Goal: Task Accomplishment & Management: Use online tool/utility

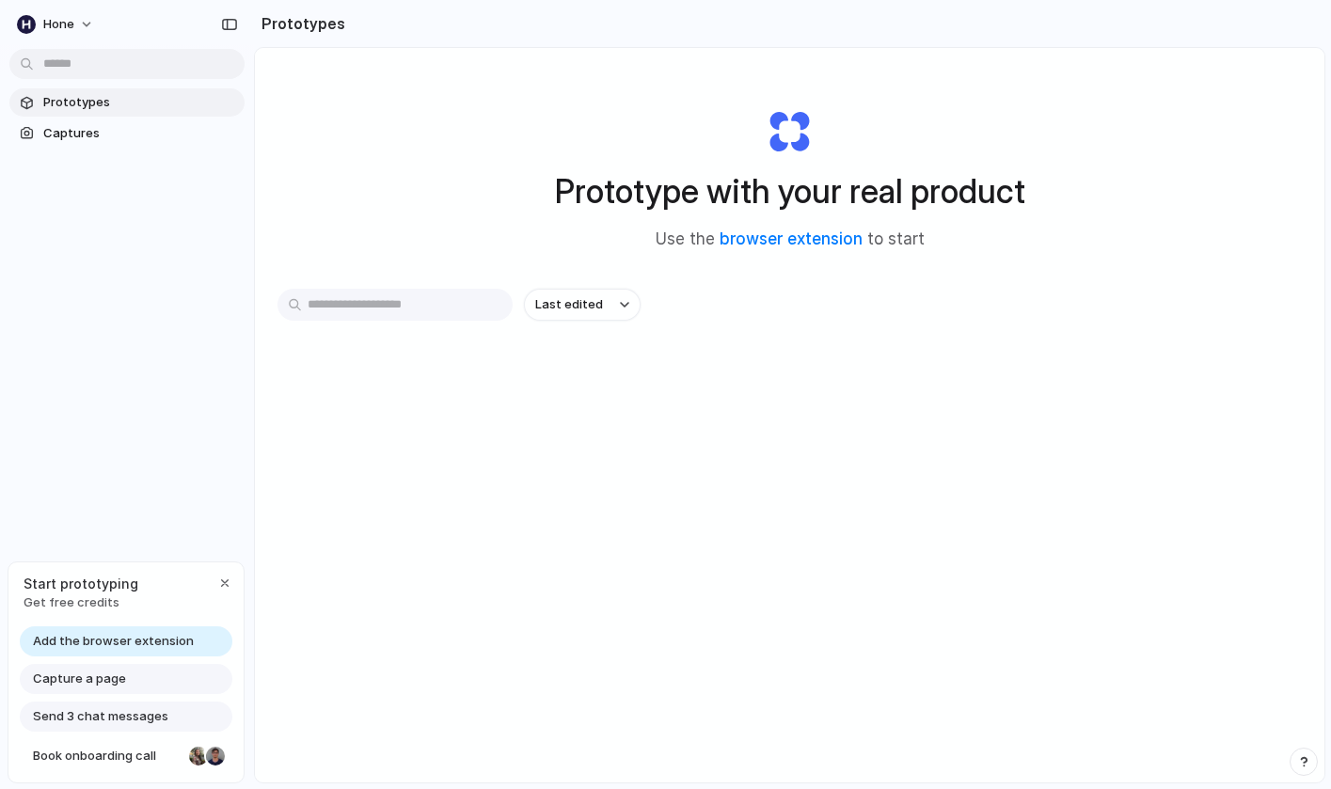
click at [175, 648] on span "Add the browser extension" at bounding box center [113, 641] width 161 height 19
click at [143, 126] on span "Captures" at bounding box center [140, 133] width 194 height 19
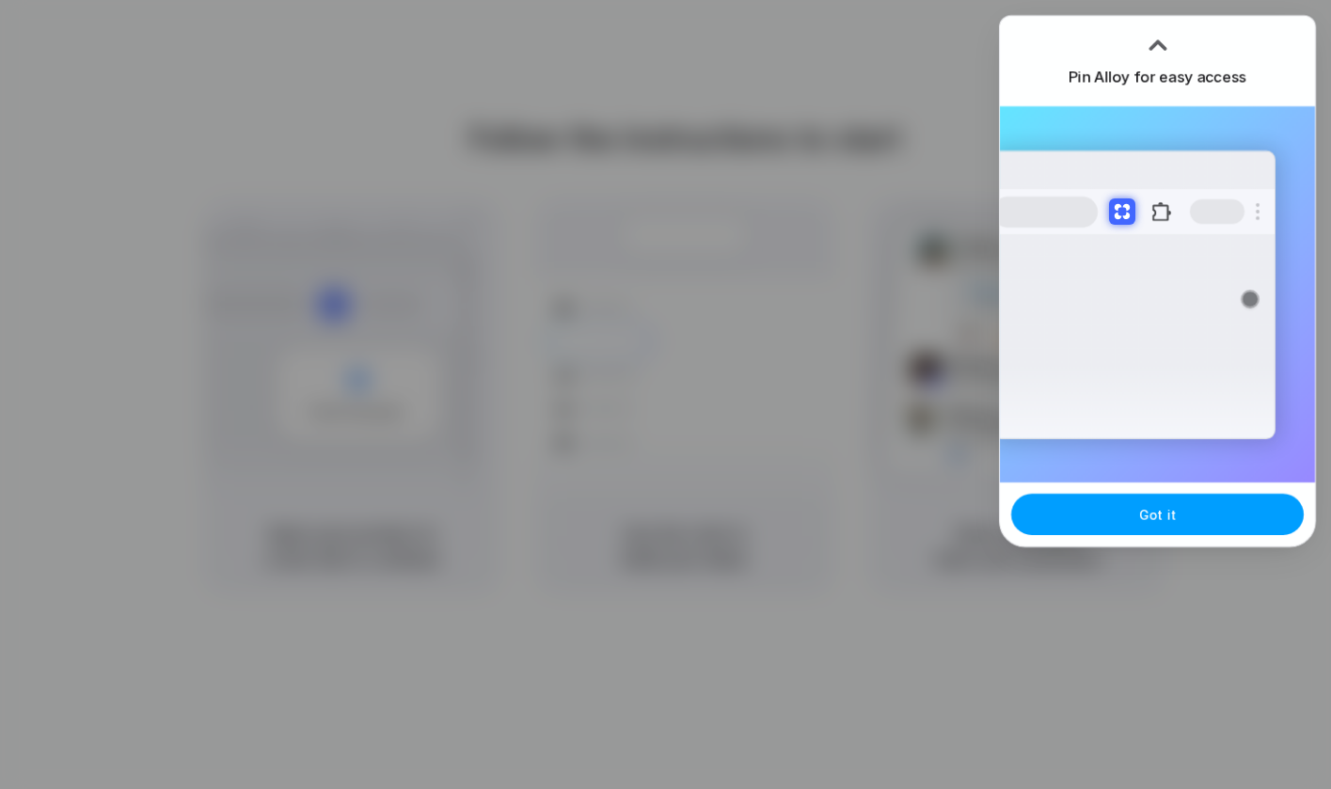
click at [1155, 513] on span "Got it" at bounding box center [1158, 515] width 38 height 20
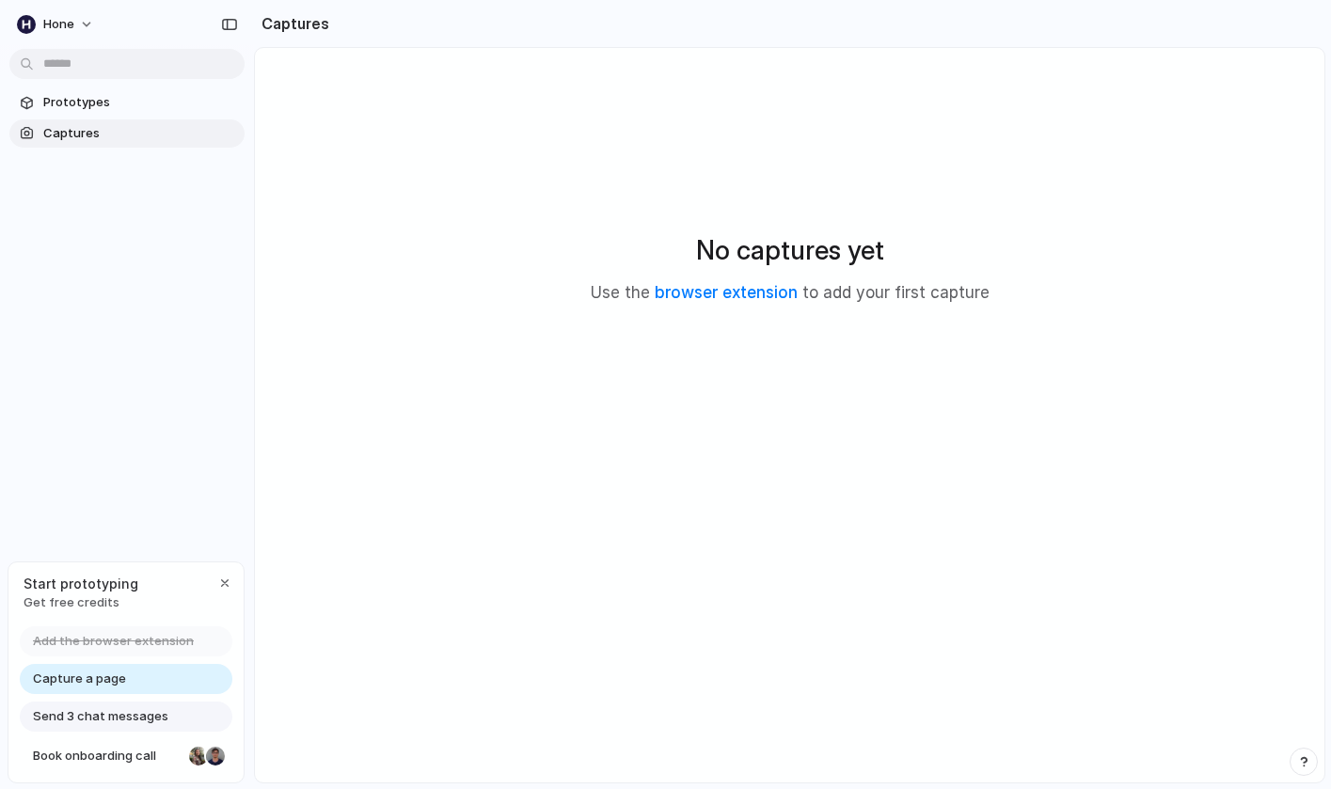
click at [151, 714] on span "Send 3 chat messages" at bounding box center [100, 716] width 135 height 19
click at [82, 717] on span "Send 3 chat messages" at bounding box center [100, 716] width 135 height 19
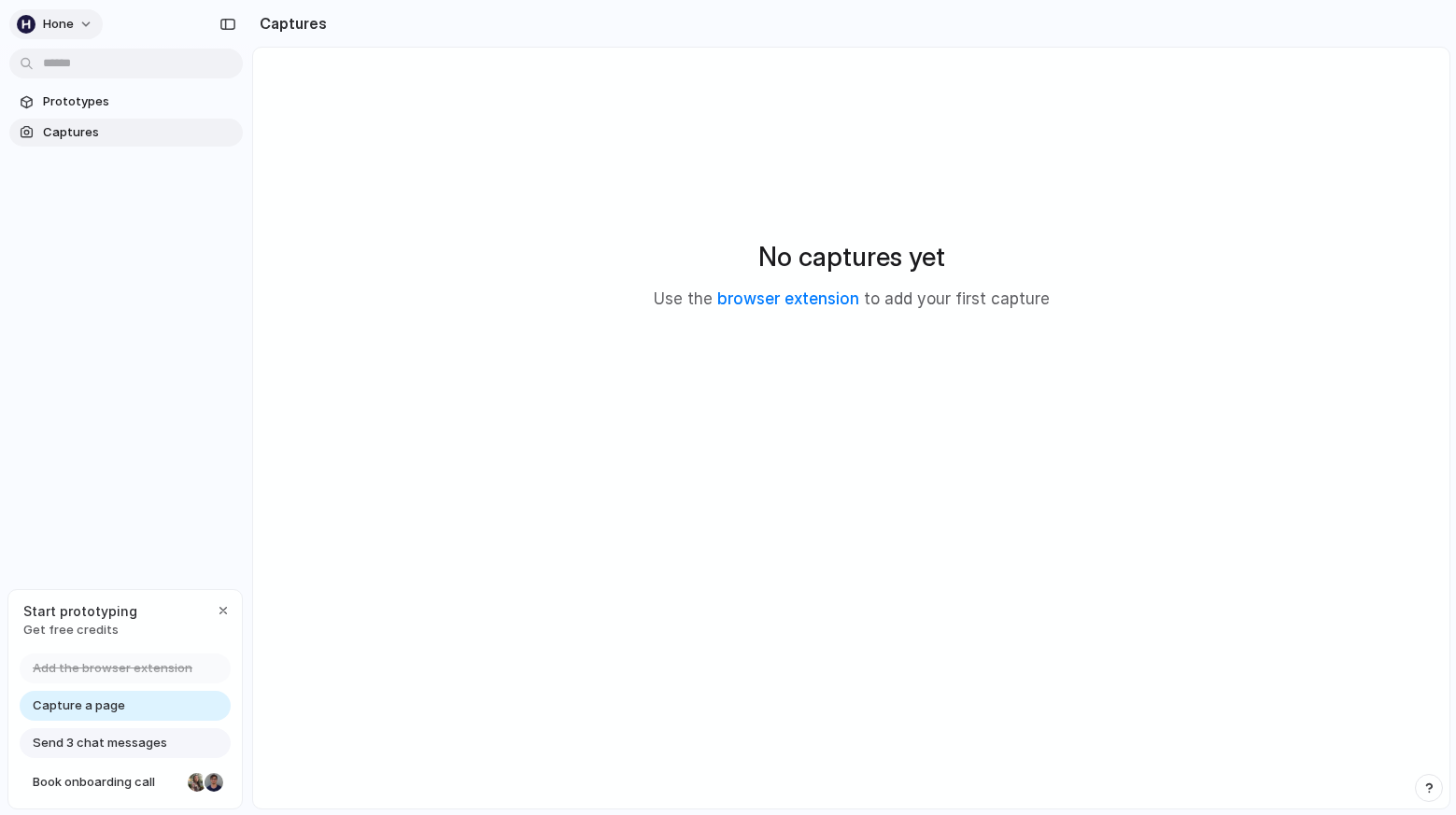
click at [71, 19] on span "Hone" at bounding box center [58, 24] width 31 height 19
click at [238, 190] on li "Dark" at bounding box center [226, 186] width 110 height 30
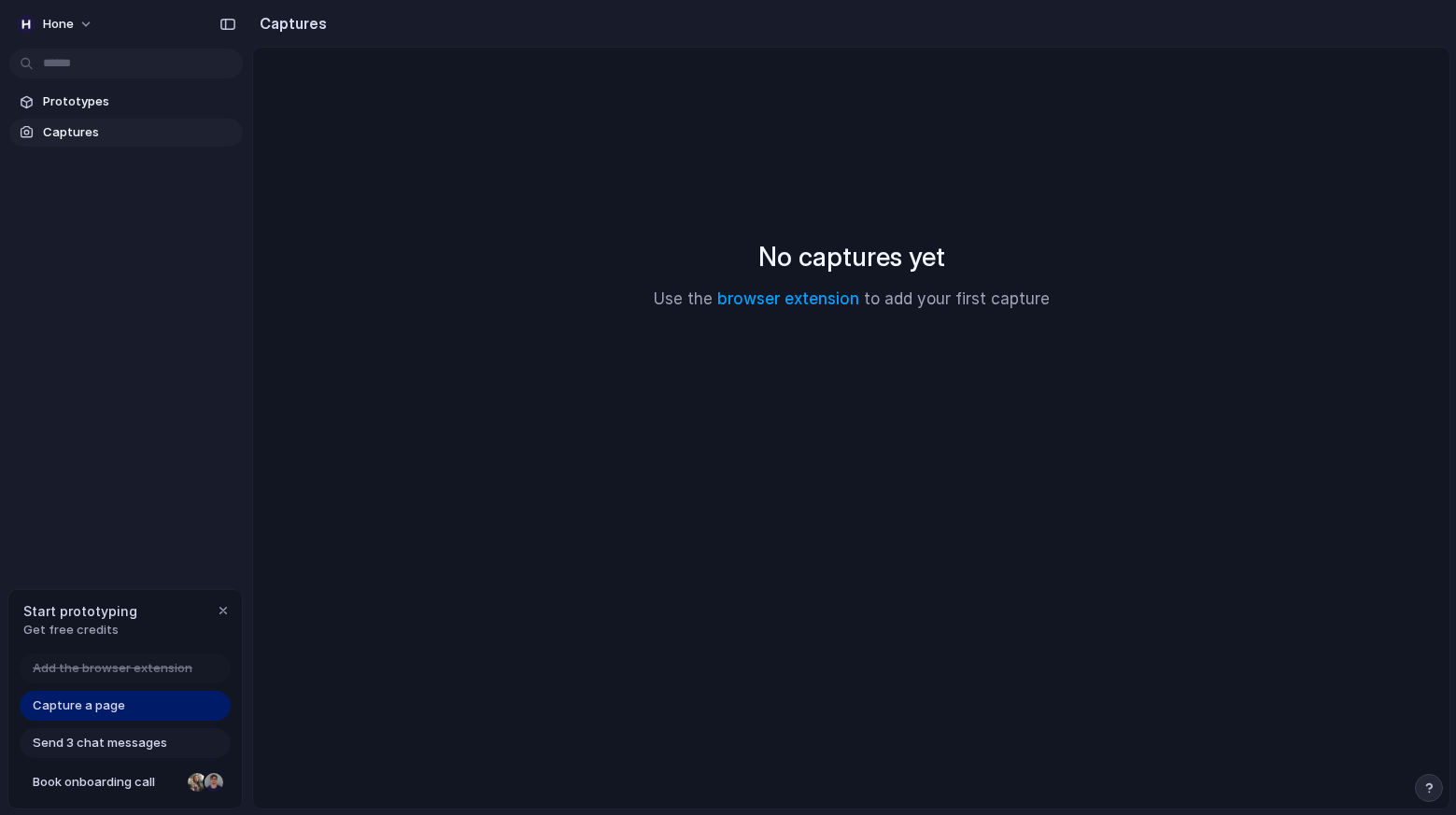
click at [83, 125] on span "Captures" at bounding box center [139, 132] width 193 height 19
click at [71, 27] on span "Hone" at bounding box center [58, 24] width 31 height 19
click at [102, 99] on span "Invite members" at bounding box center [87, 95] width 89 height 19
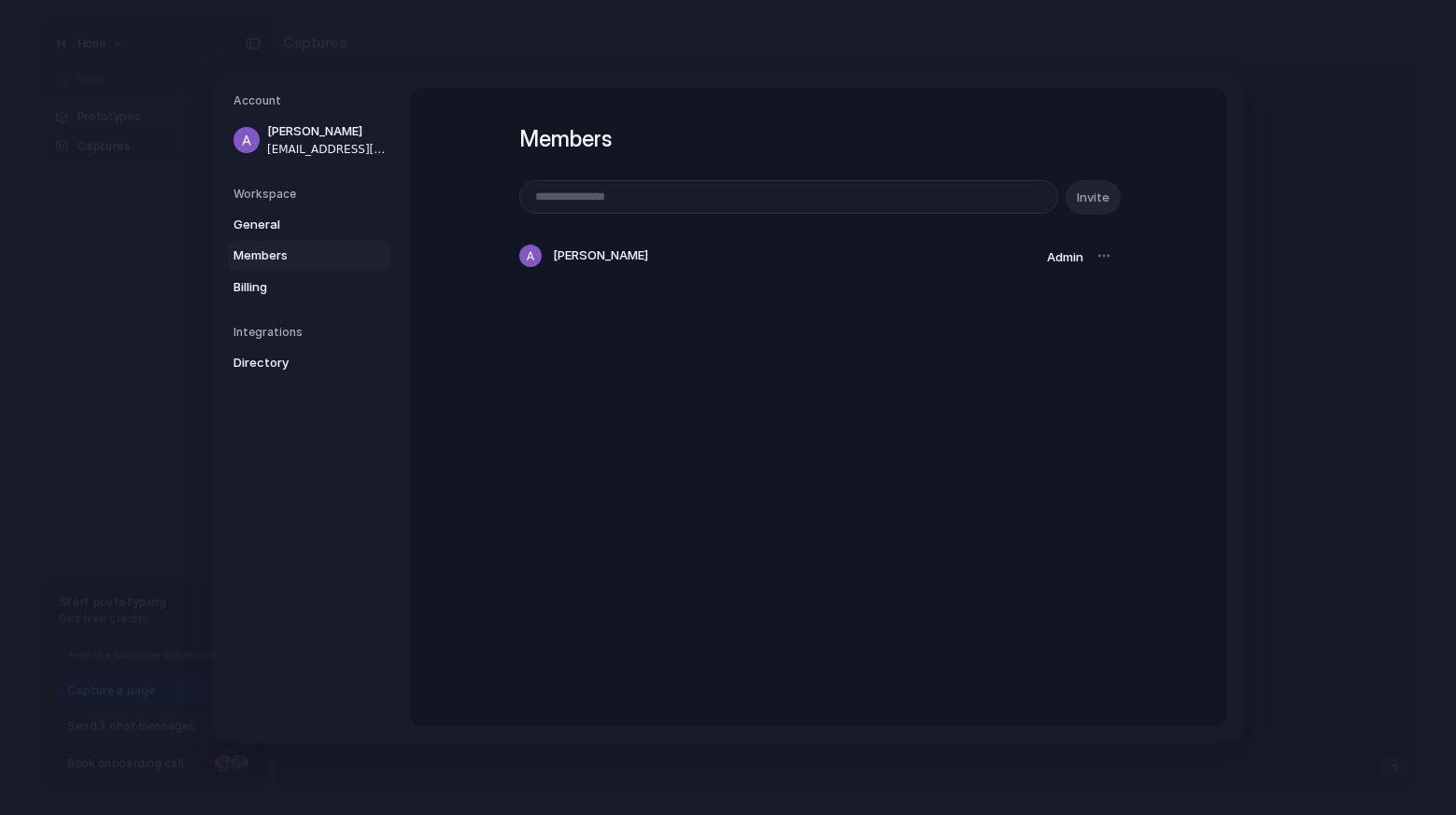
click at [278, 256] on span "Members" at bounding box center [293, 255] width 119 height 19
click at [270, 290] on span "Billing" at bounding box center [293, 287] width 119 height 19
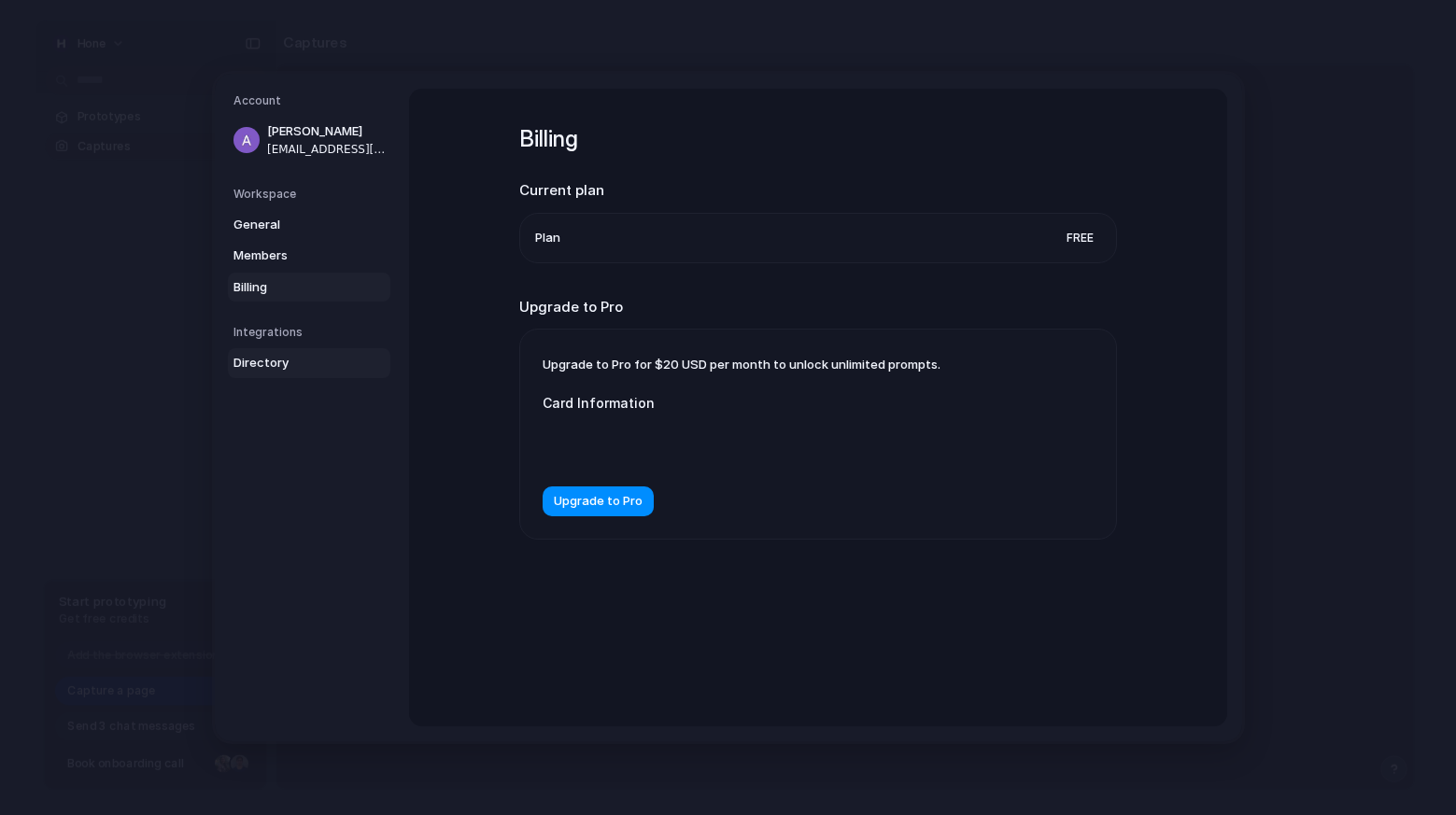
click at [282, 363] on span "Directory" at bounding box center [293, 362] width 119 height 19
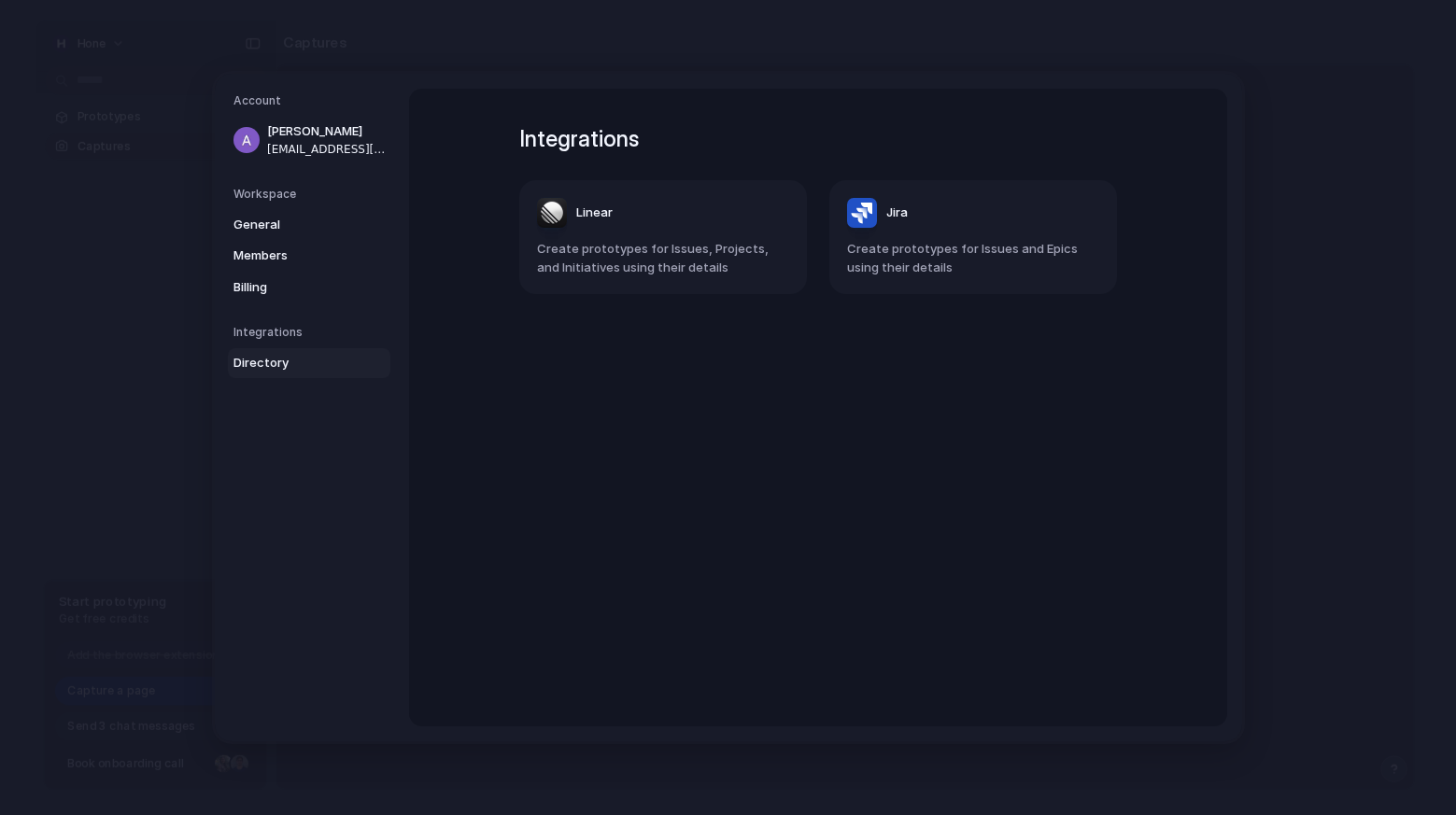
click at [264, 205] on div "Workspace General Members Billing" at bounding box center [312, 244] width 157 height 117
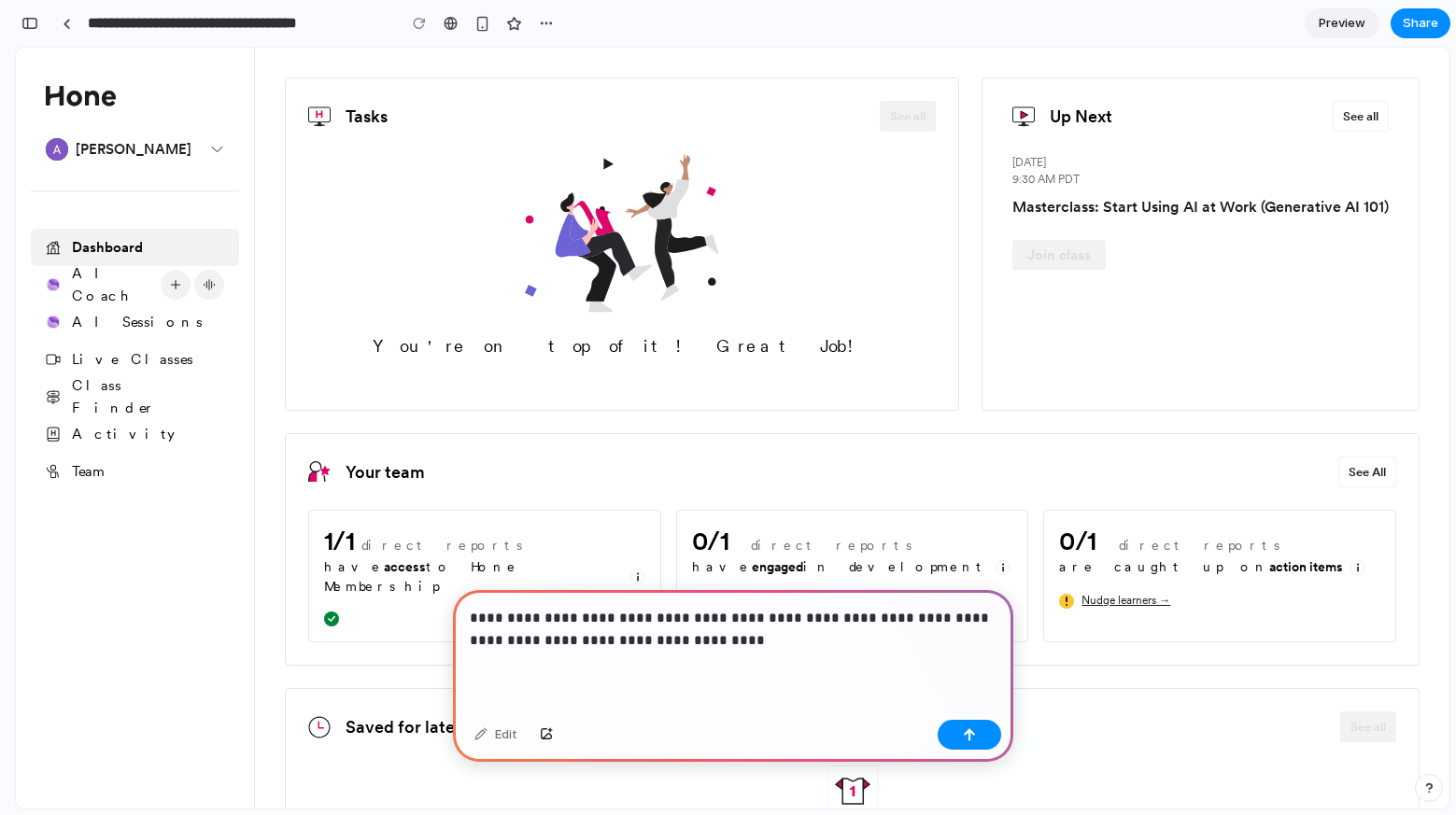
click at [542, 643] on p "**********" at bounding box center [733, 628] width 526 height 45
click at [774, 629] on p "**********" at bounding box center [733, 628] width 526 height 45
click at [967, 745] on button "button" at bounding box center [969, 735] width 64 height 30
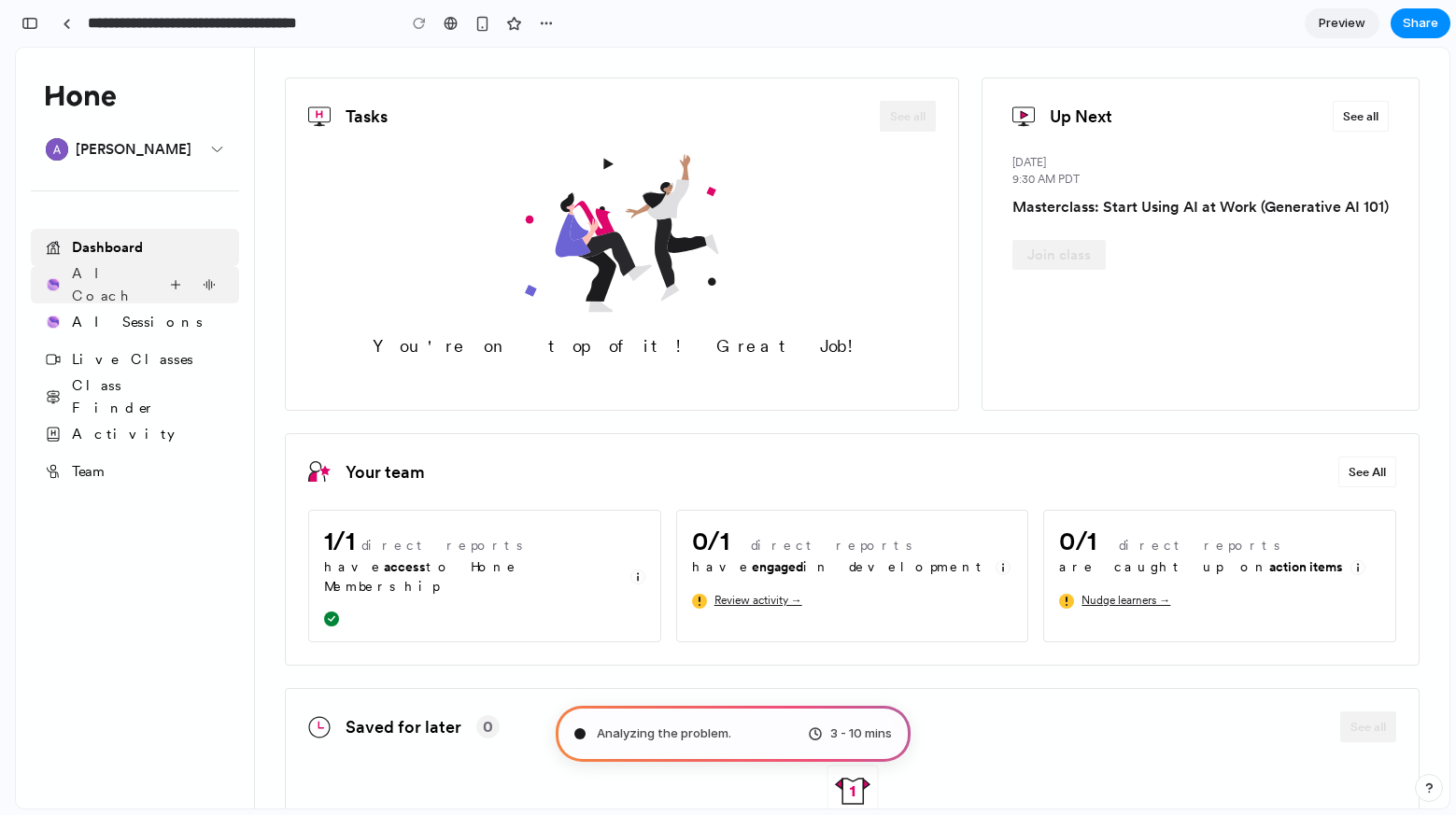
click at [126, 292] on div "AI Coach" at bounding box center [110, 284] width 77 height 45
click at [123, 332] on div "AI Sessions" at bounding box center [137, 322] width 131 height 23
click at [182, 154] on div "A Alexa Young" at bounding box center [134, 150] width 208 height 38
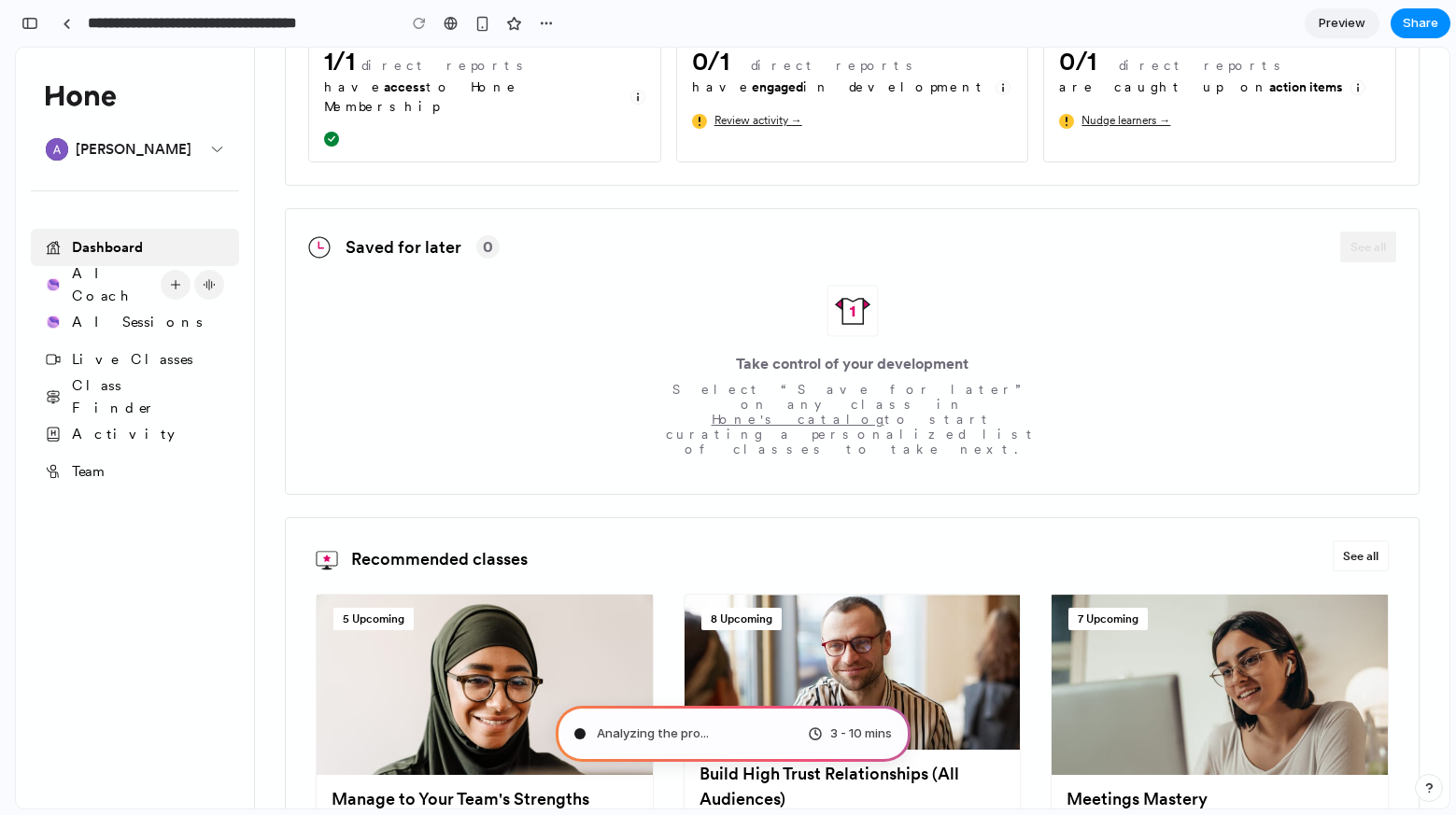
scroll to position [554, 0]
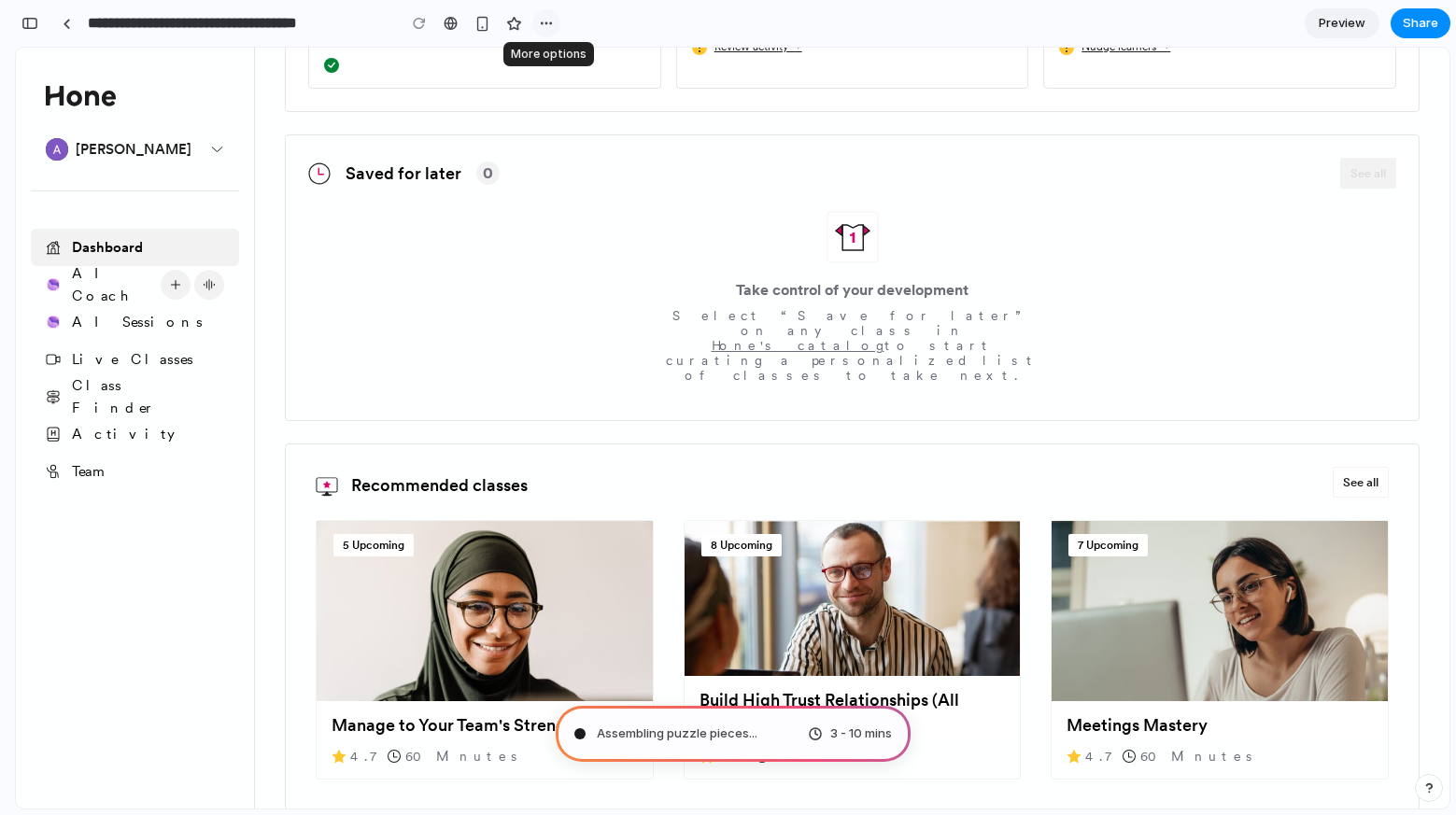
click at [556, 24] on button "button" at bounding box center [546, 23] width 28 height 28
click at [556, 24] on div "Duplicate Delete" at bounding box center [728, 407] width 1456 height 815
click at [481, 22] on div "button" at bounding box center [483, 24] width 16 height 16
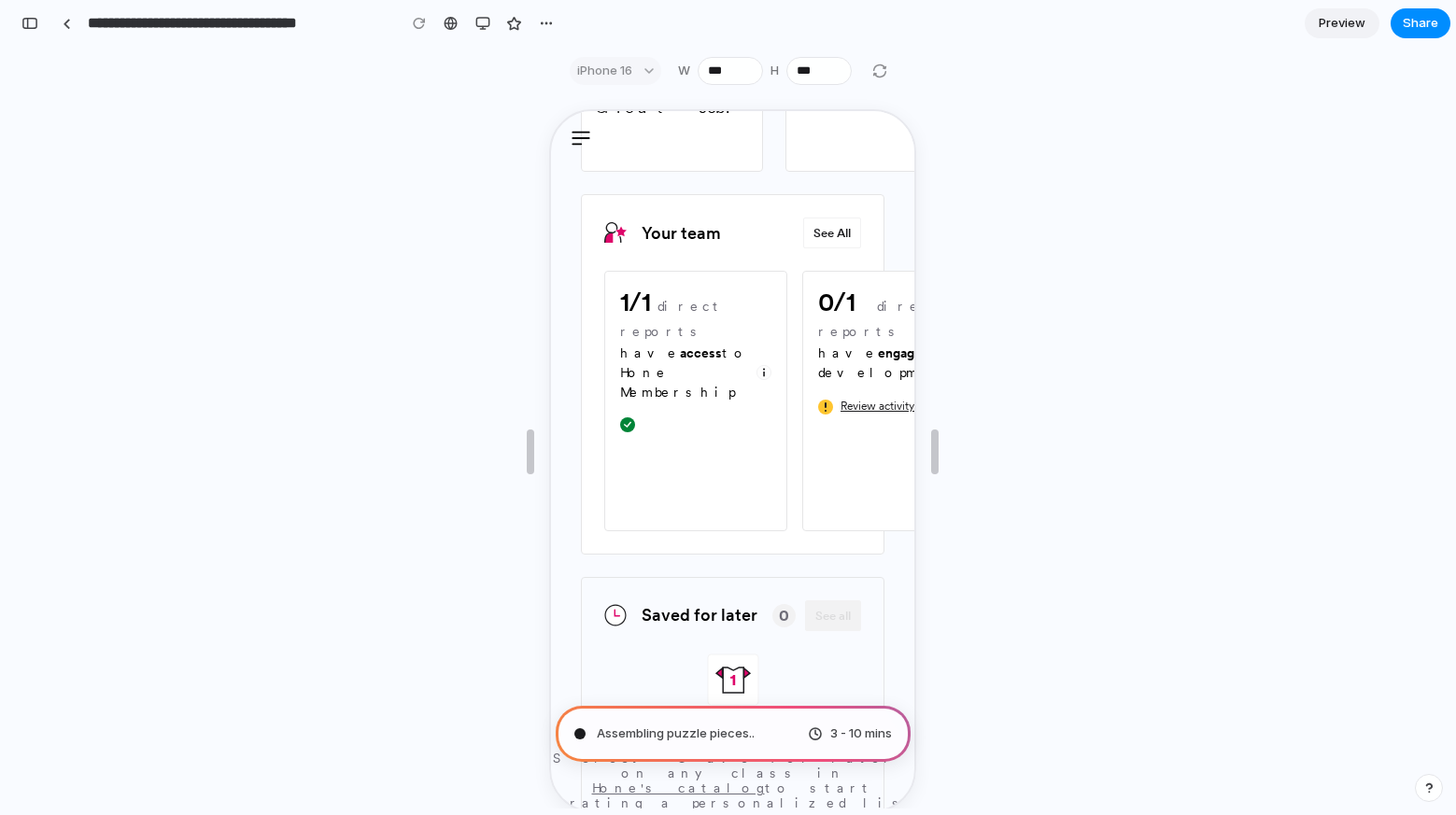
scroll to position [0, 0]
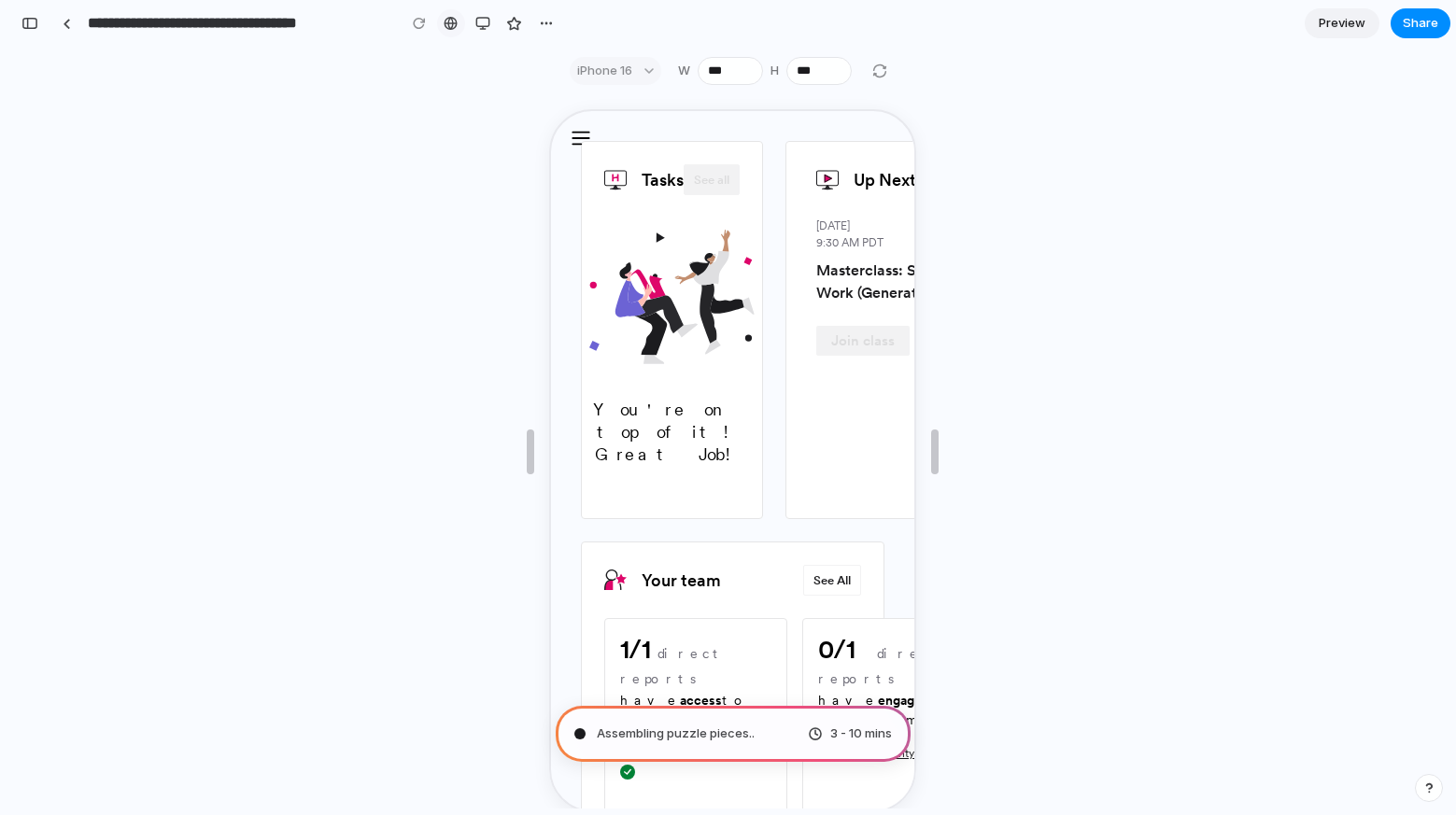
click at [450, 29] on div at bounding box center [451, 23] width 14 height 15
click at [485, 14] on button "button" at bounding box center [483, 23] width 28 height 28
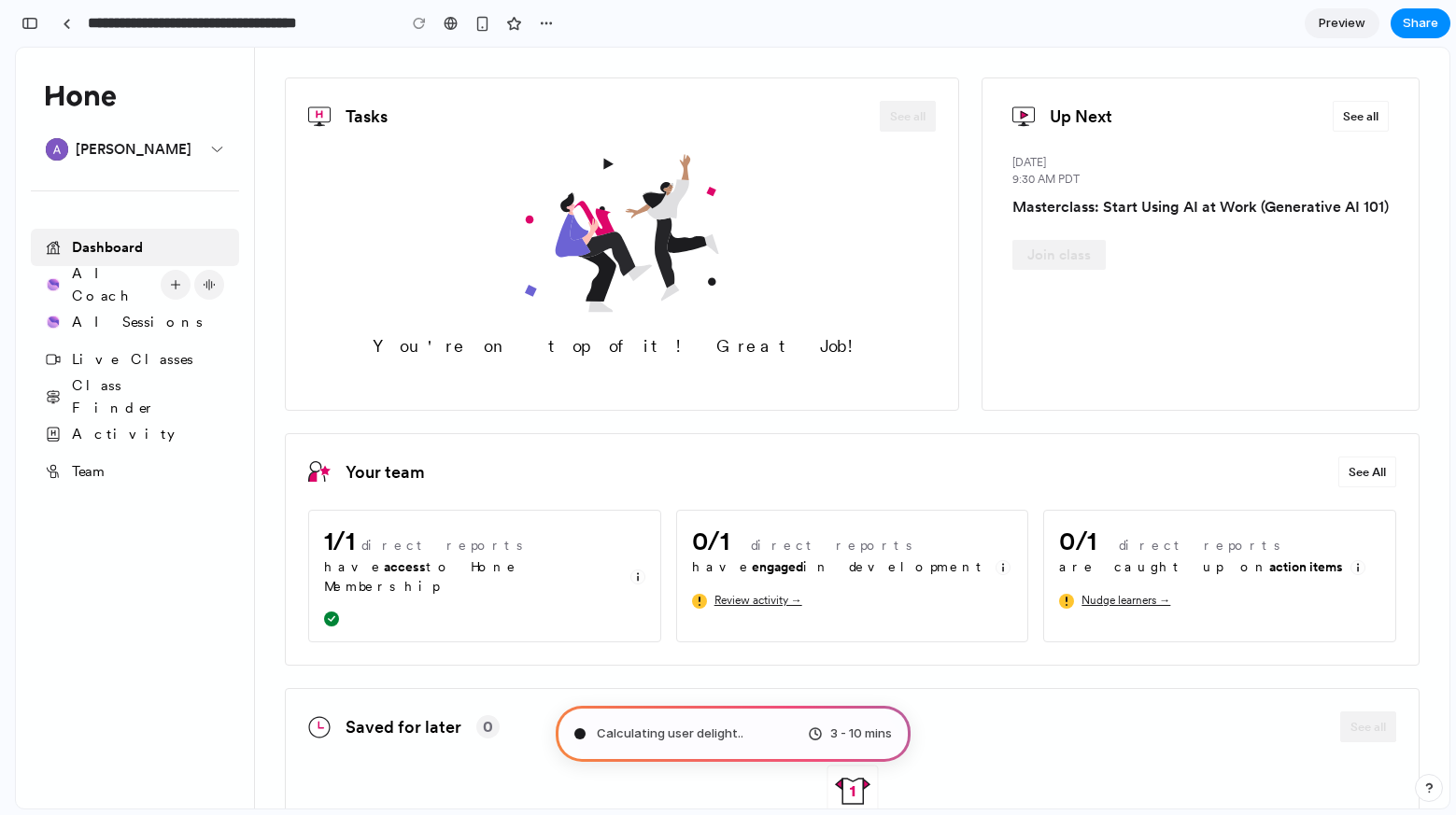
click at [868, 754] on div "Calculating user delight .. 3 - 10 mins" at bounding box center [733, 734] width 355 height 56
click at [867, 742] on span "3 - 10 mins" at bounding box center [861, 734] width 62 height 19
type input "**********"
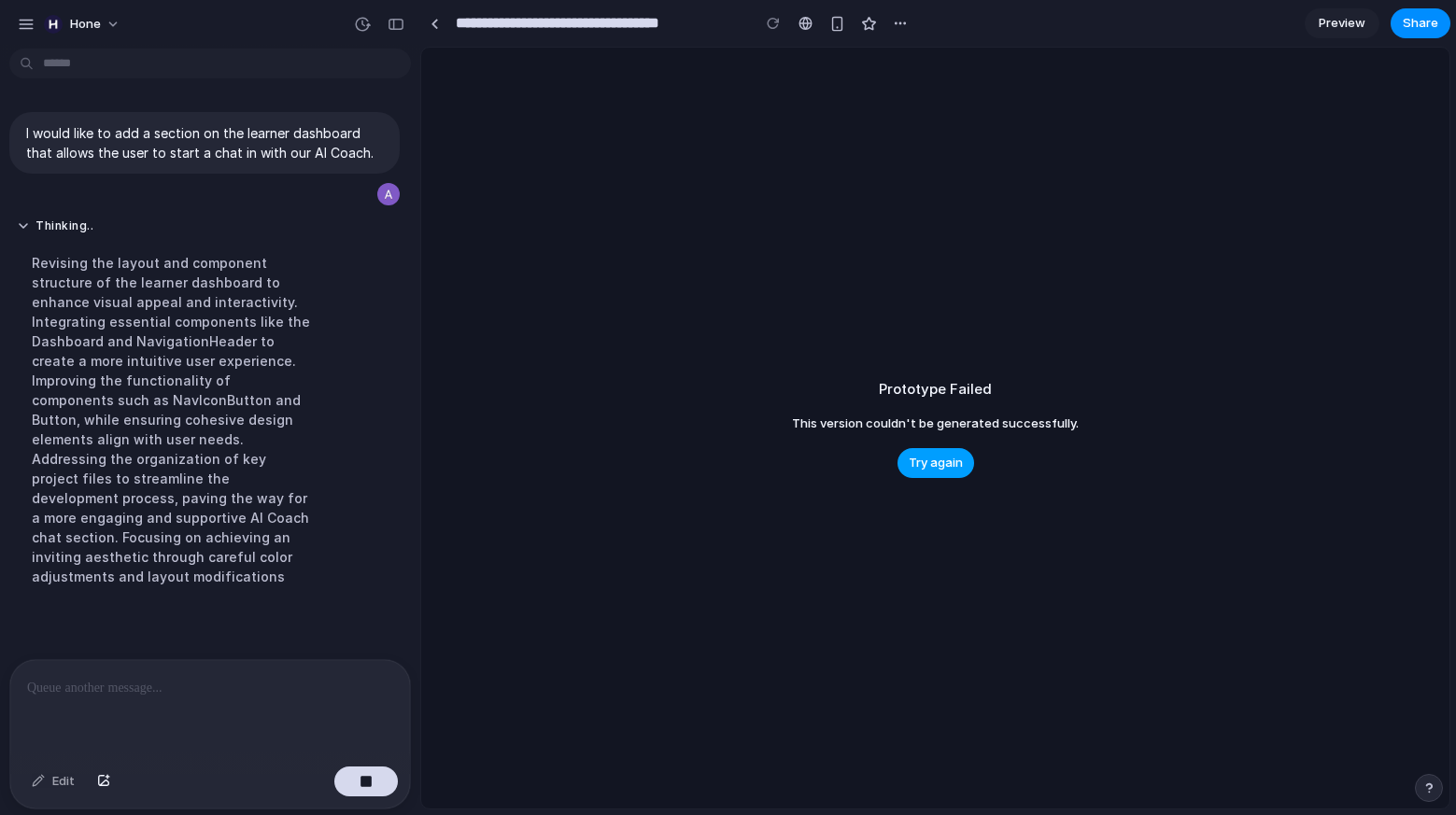
click at [918, 462] on span "Try again" at bounding box center [936, 463] width 55 height 19
click at [439, 21] on link at bounding box center [434, 23] width 28 height 28
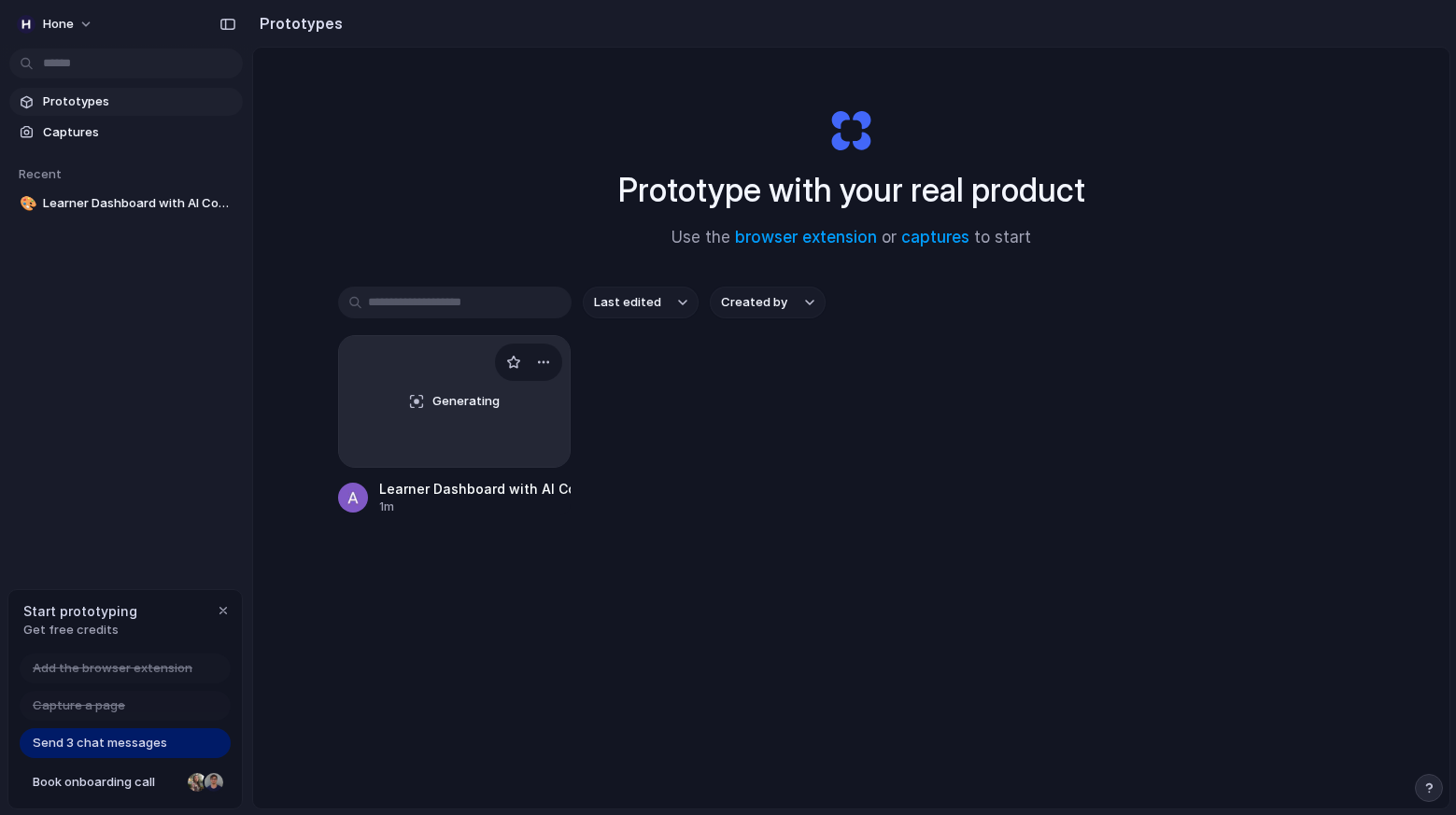
click at [465, 389] on div "Generating" at bounding box center [454, 402] width 231 height 131
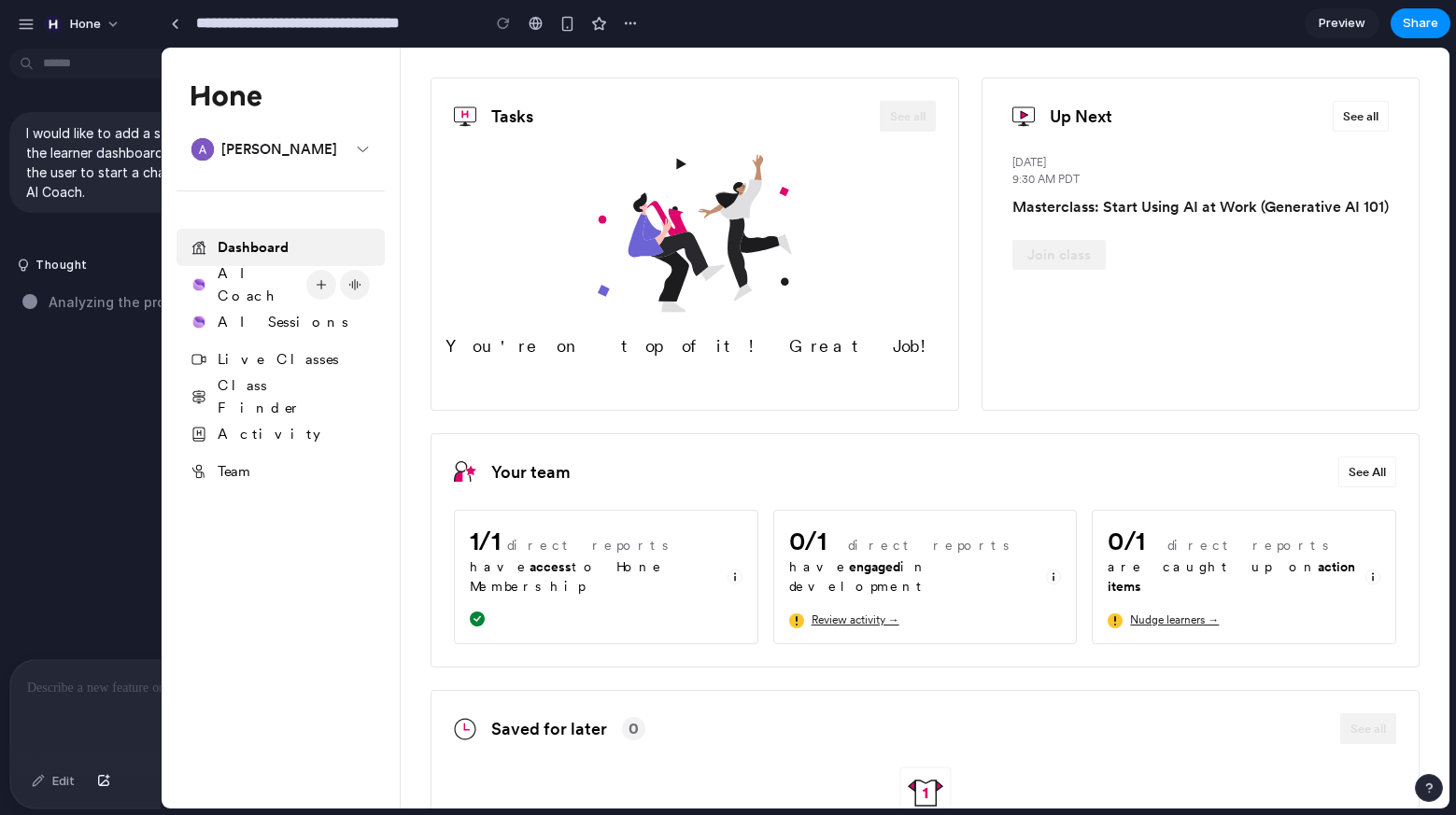
drag, startPoint x: 417, startPoint y: 556, endPoint x: 159, endPoint y: 504, distance: 263.2
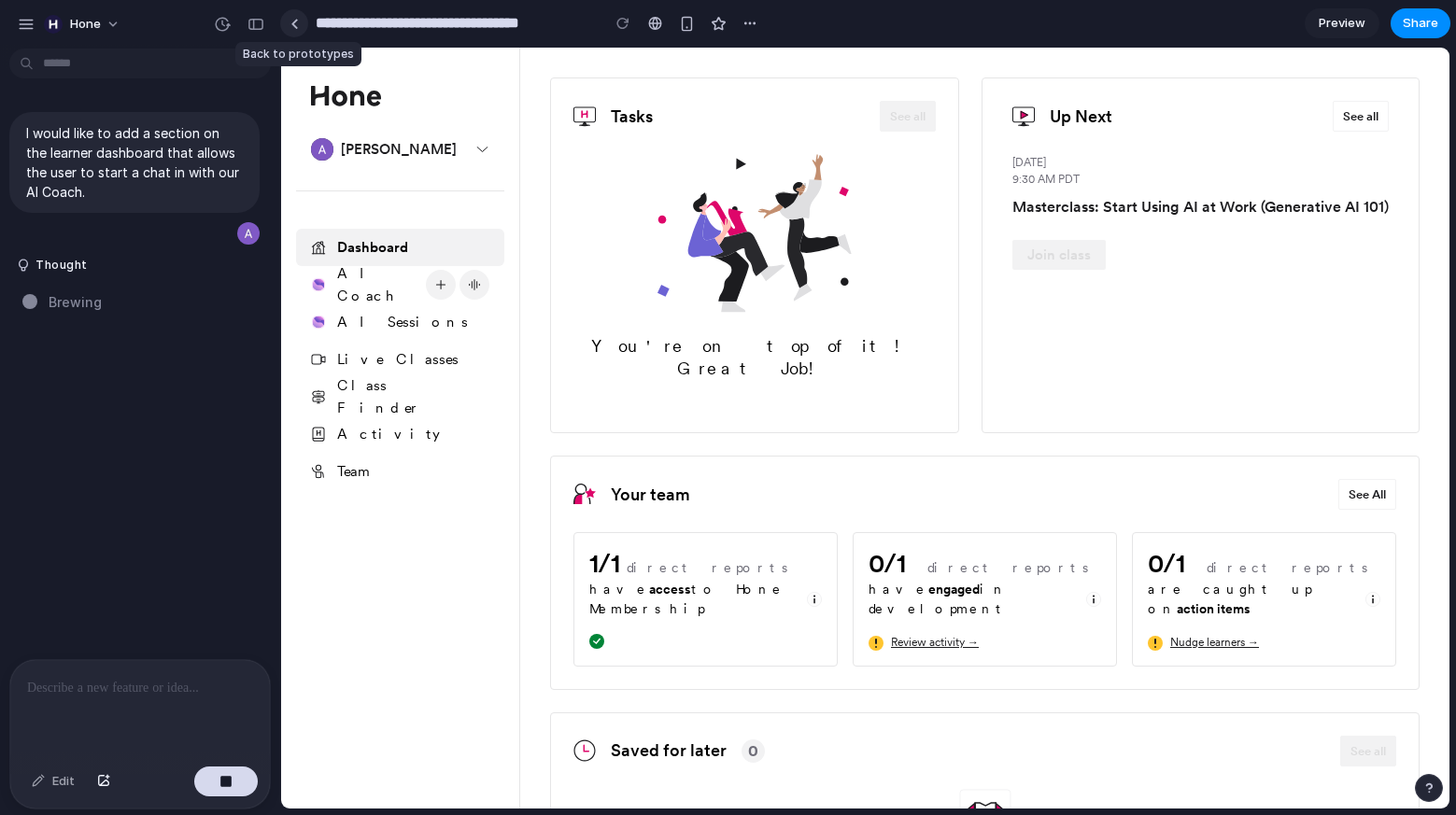
click at [296, 21] on div at bounding box center [294, 24] width 8 height 10
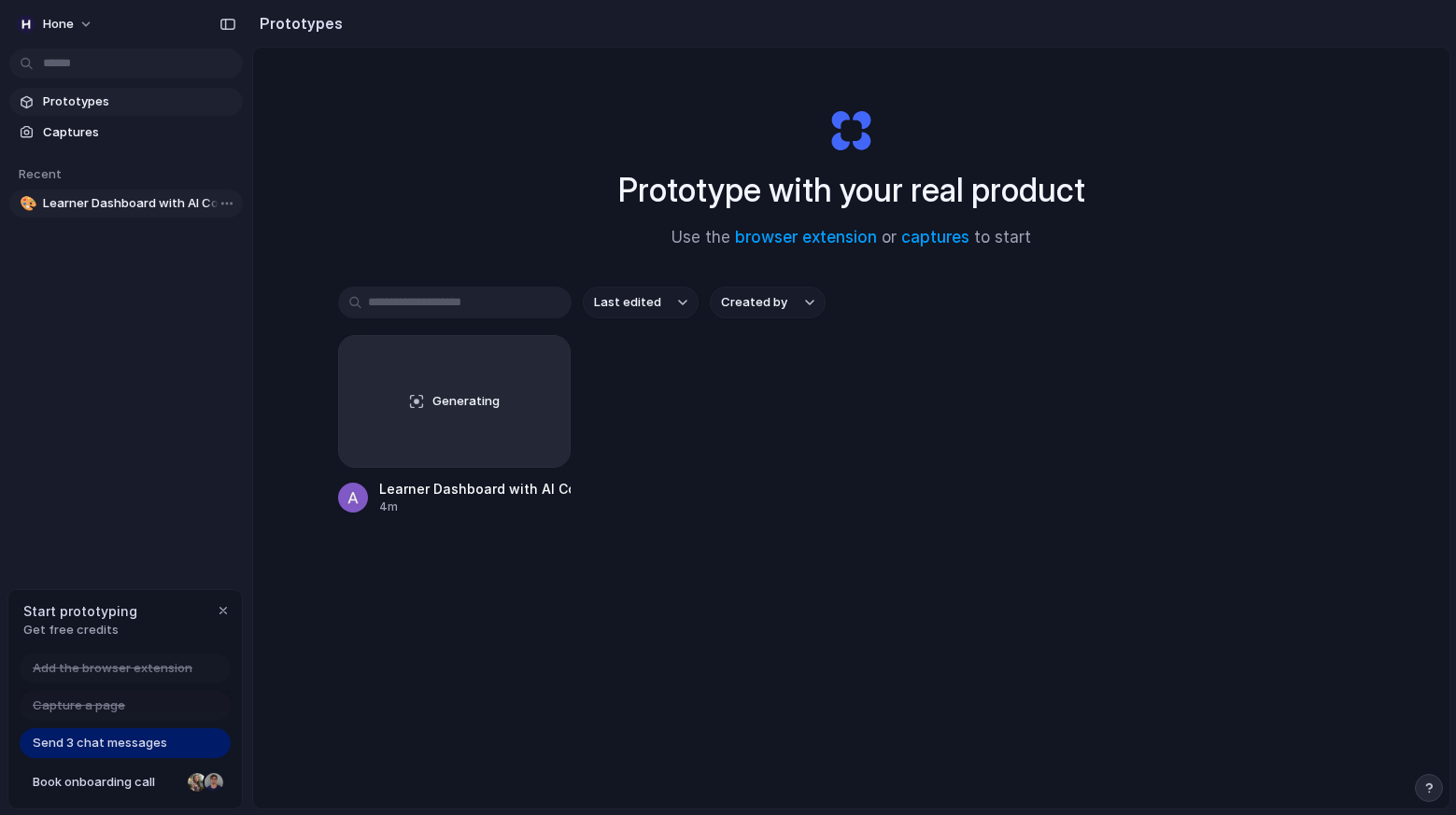
click at [99, 198] on span "Learner Dashboard with AI Coach Chat" at bounding box center [139, 204] width 193 height 19
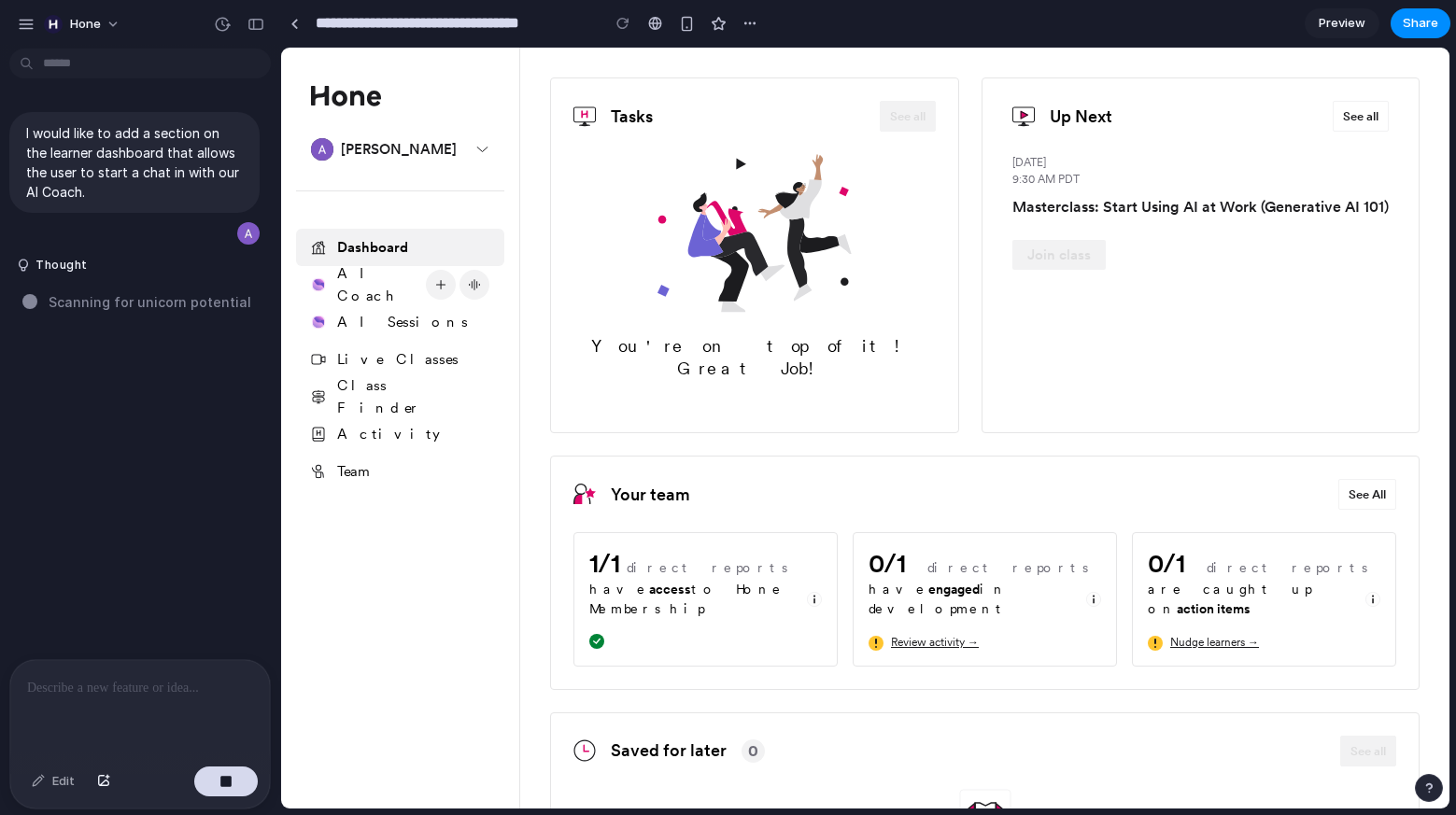
click at [53, 790] on div "Edit" at bounding box center [54, 781] width 62 height 30
click at [20, 22] on div "button" at bounding box center [26, 24] width 17 height 17
click at [758, 22] on button "button" at bounding box center [750, 23] width 28 height 28
click at [758, 23] on div "Duplicate Delete" at bounding box center [728, 407] width 1456 height 815
click at [1359, 24] on span "Preview" at bounding box center [1342, 23] width 47 height 19
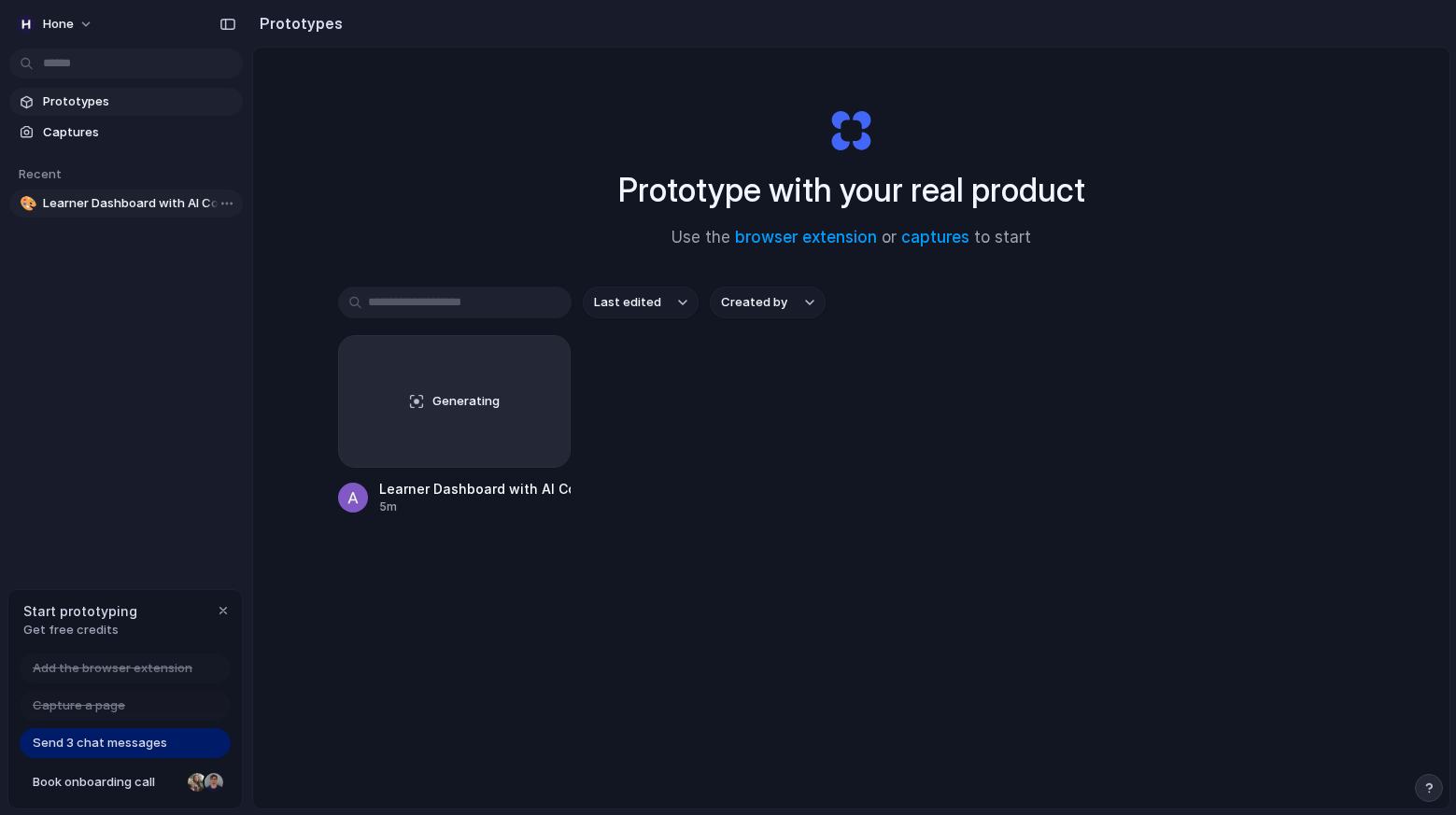
click at [180, 205] on span "Learner Dashboard with AI Coach Chat" at bounding box center [139, 204] width 193 height 19
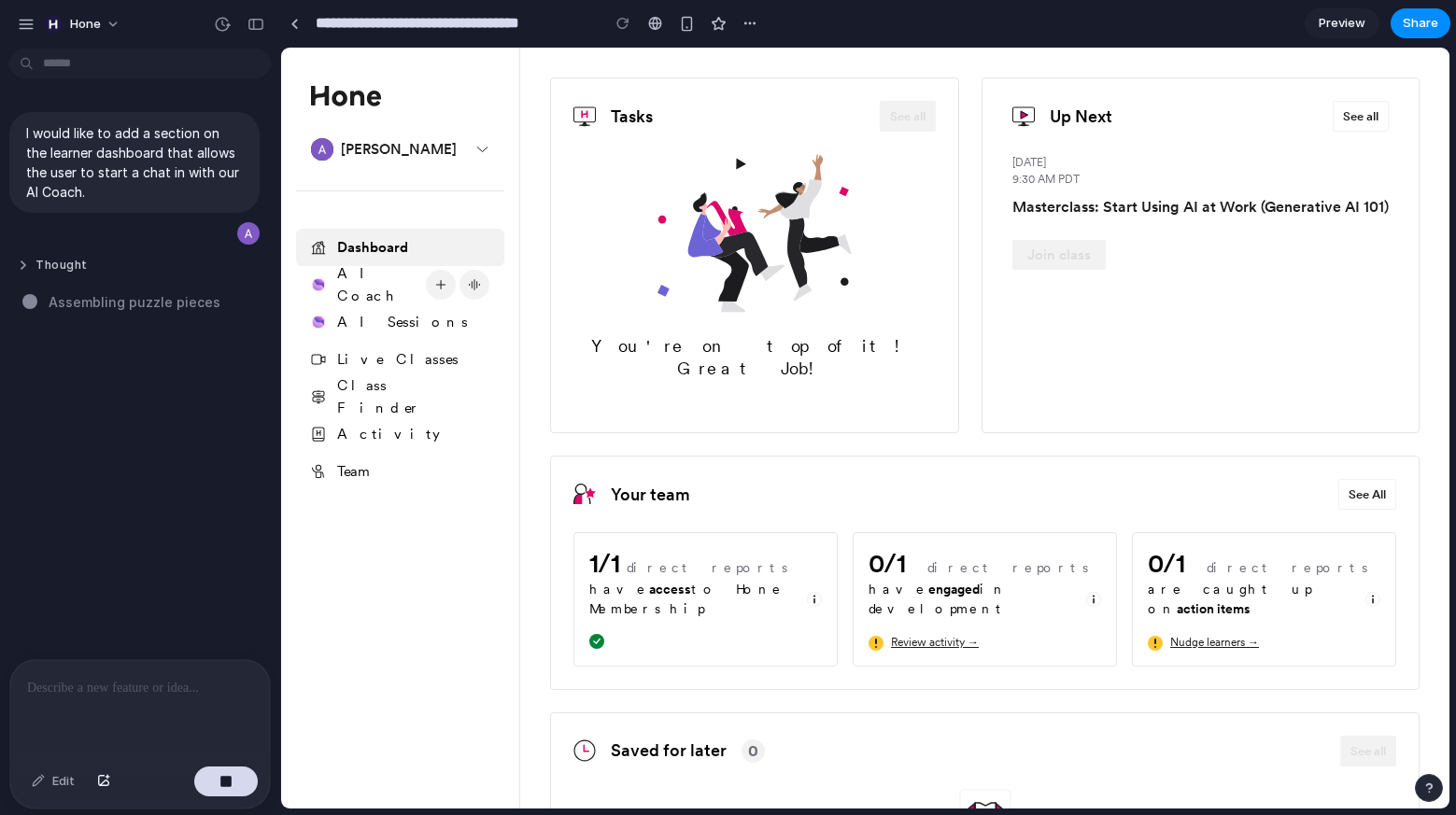
click at [20, 267] on button "Thought" at bounding box center [116, 266] width 200 height 16
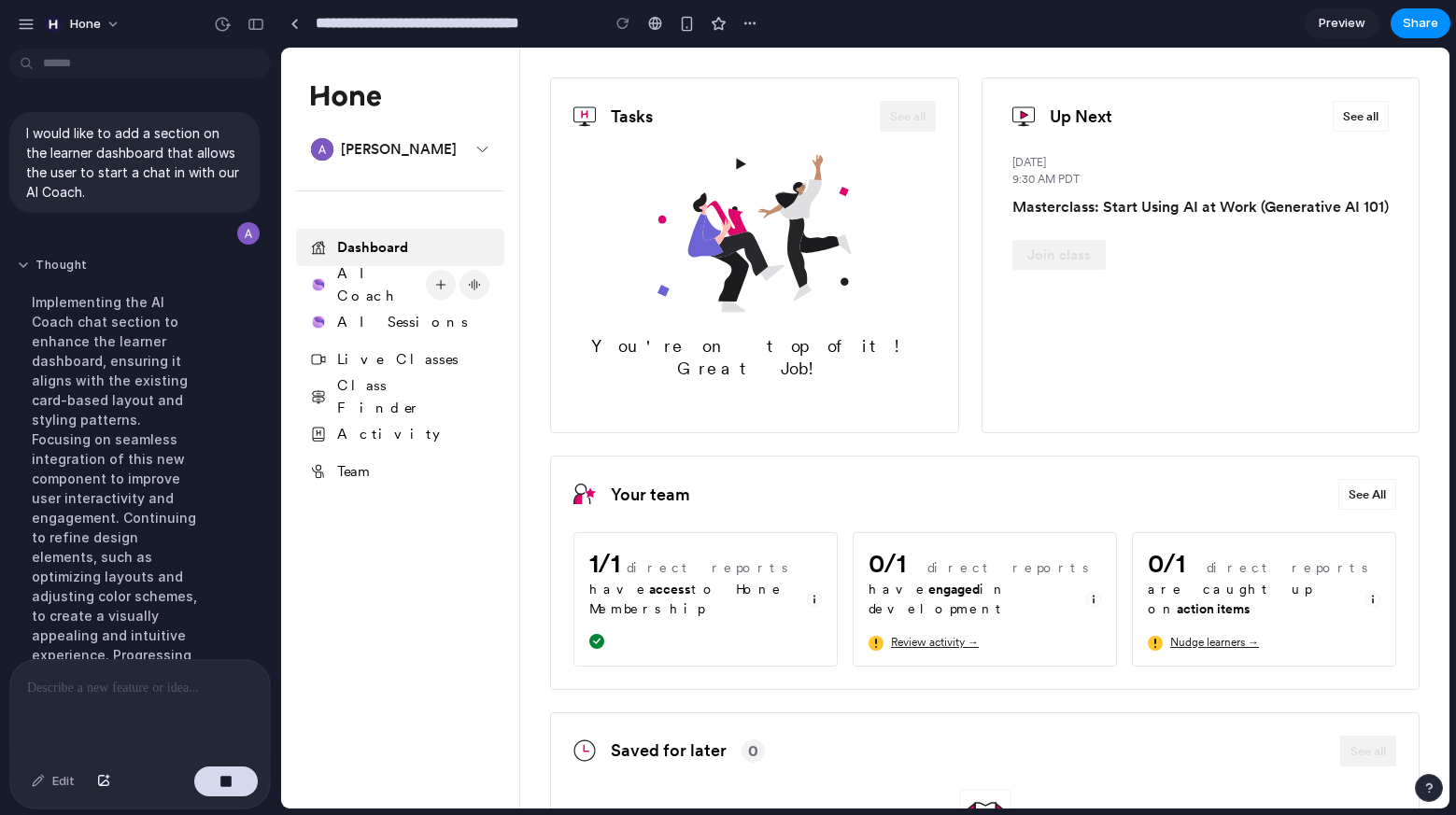
click at [21, 262] on button "Thought" at bounding box center [116, 266] width 200 height 16
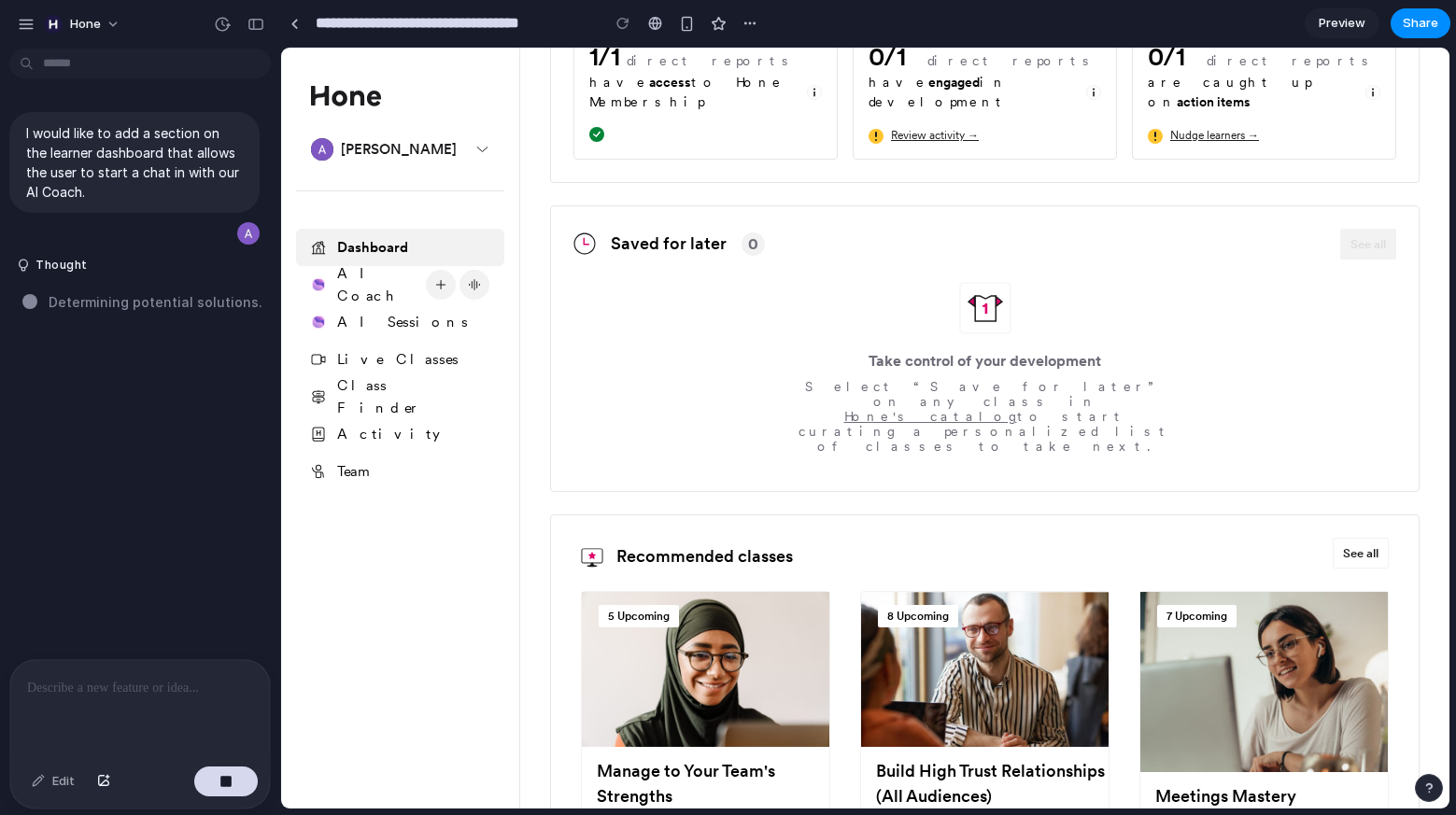
scroll to position [554, 0]
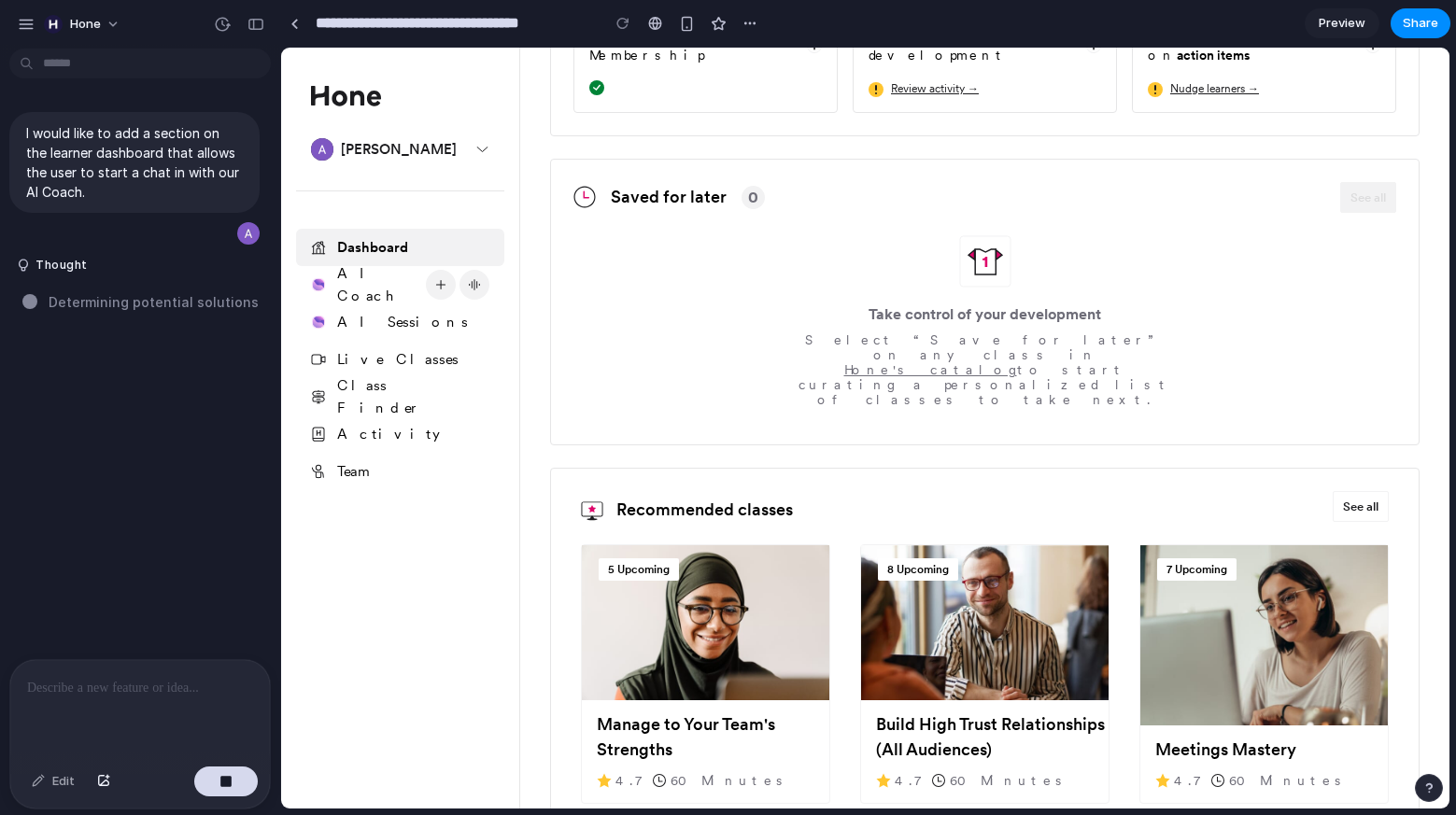
click at [1420, 788] on button "button" at bounding box center [1429, 788] width 28 height 28
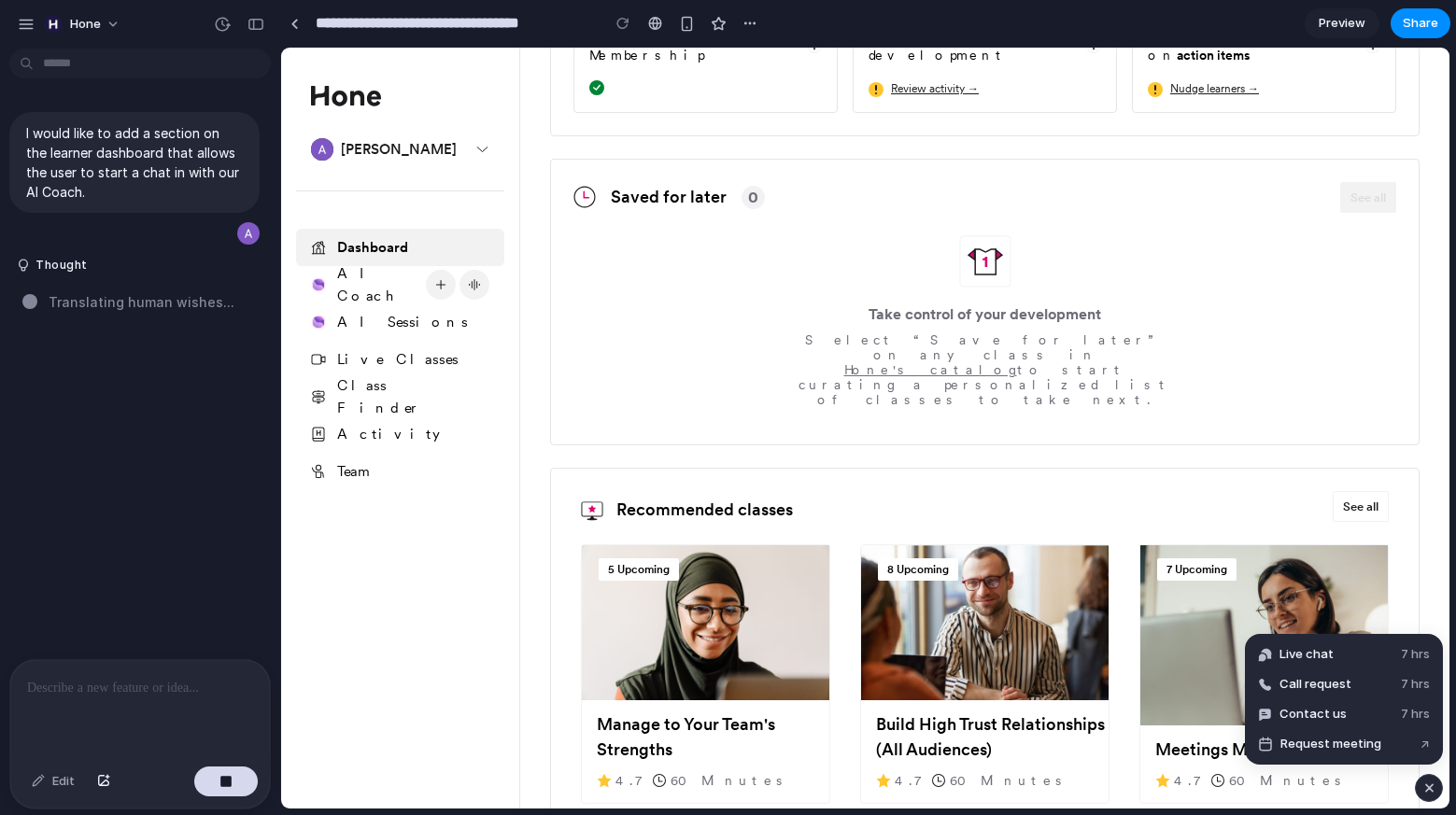
click at [1431, 788] on div "button" at bounding box center [1429, 787] width 16 height 23
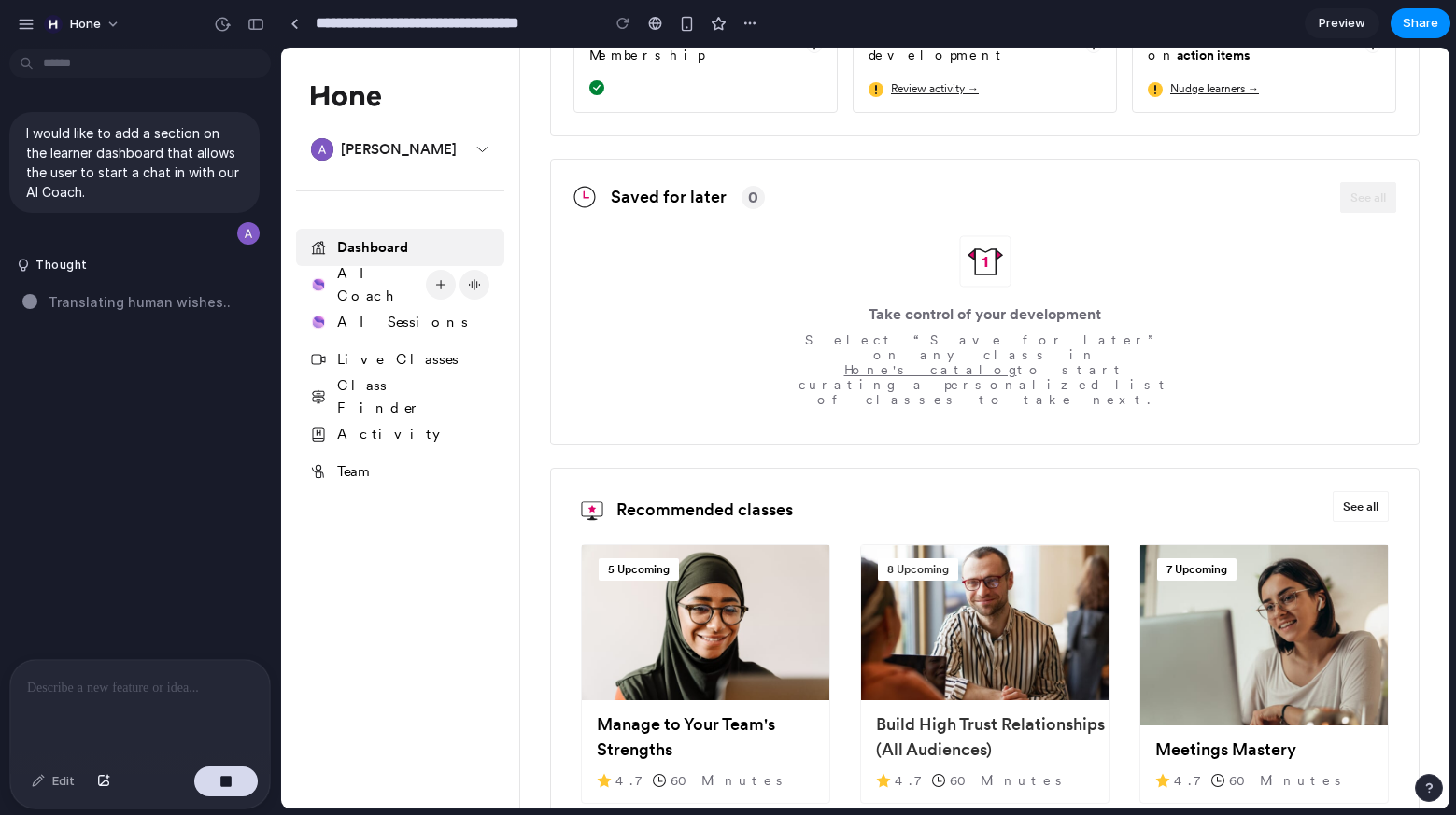
scroll to position [0, 0]
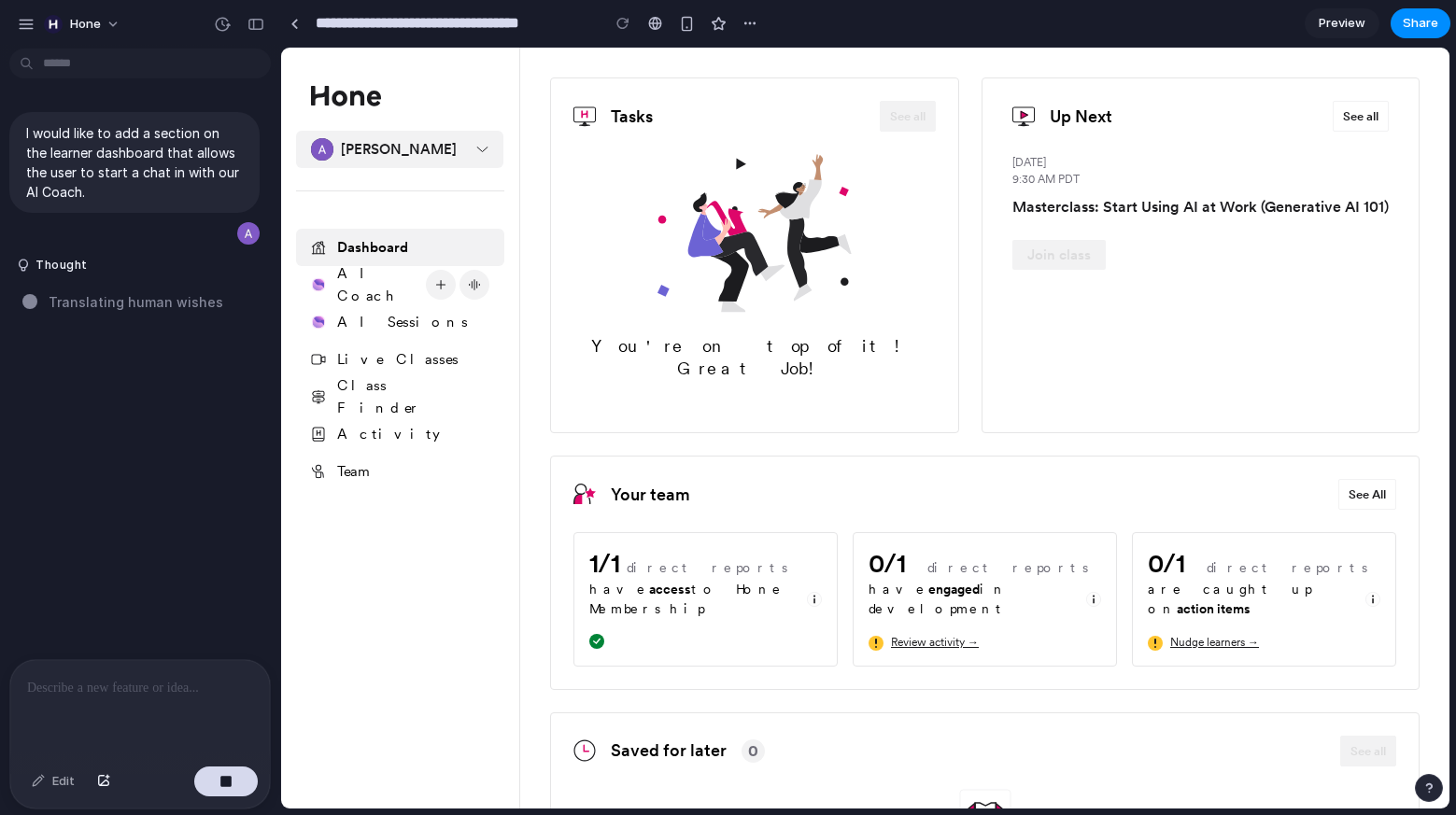
click at [367, 156] on div "Alexa Young" at bounding box center [398, 149] width 116 height 15
click at [479, 151] on icon at bounding box center [483, 150] width 12 height 7
click at [119, 298] on span "Translating human wishes ..." at bounding box center [141, 302] width 186 height 20
click at [119, 298] on span "Translating human wishes" at bounding box center [136, 302] width 175 height 20
click at [119, 298] on span "Translating human wishes ." at bounding box center [138, 302] width 179 height 20
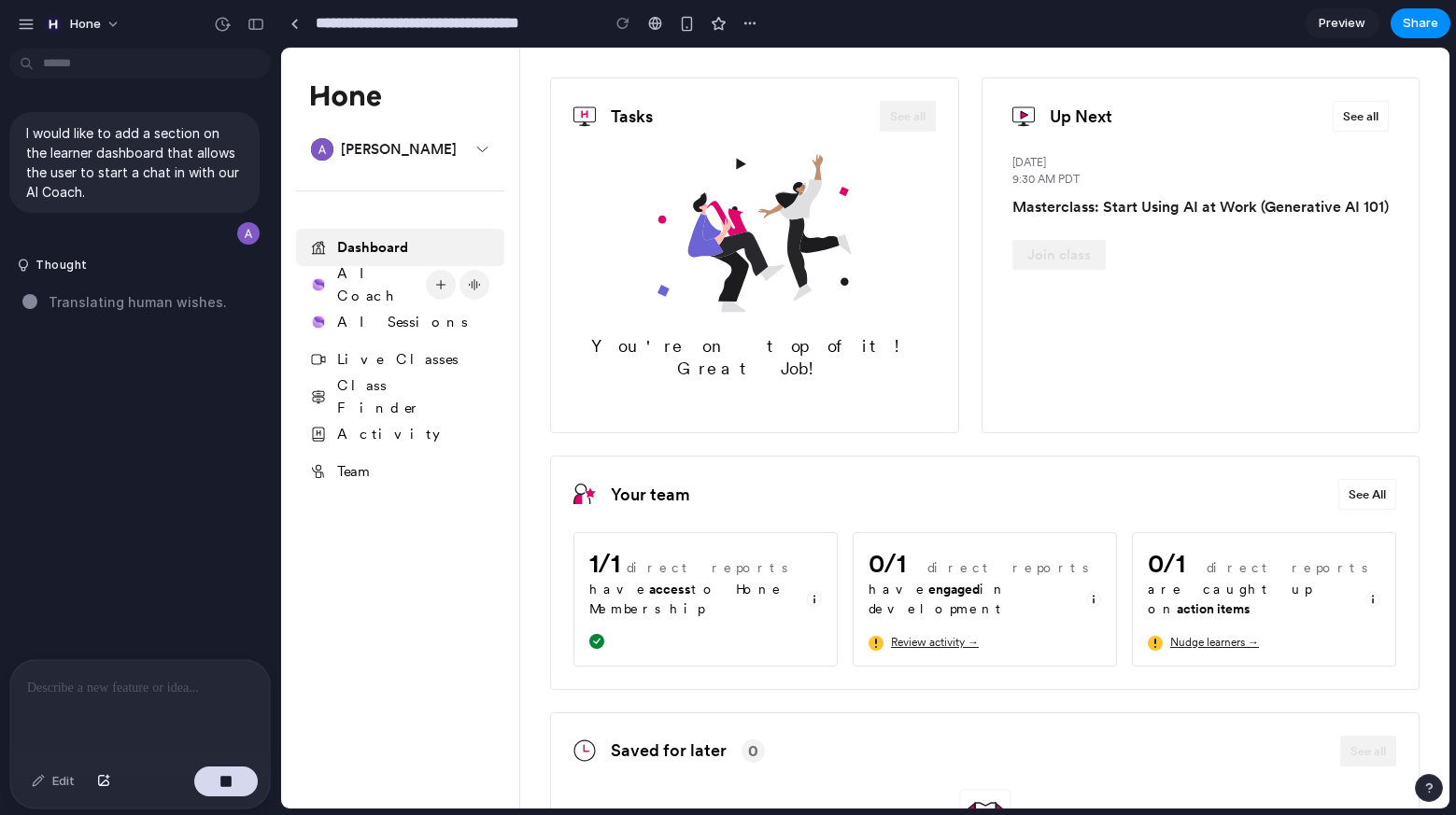
click at [132, 307] on span "Translating human wishes ." at bounding box center [138, 302] width 179 height 20
click at [293, 24] on div at bounding box center [294, 24] width 8 height 10
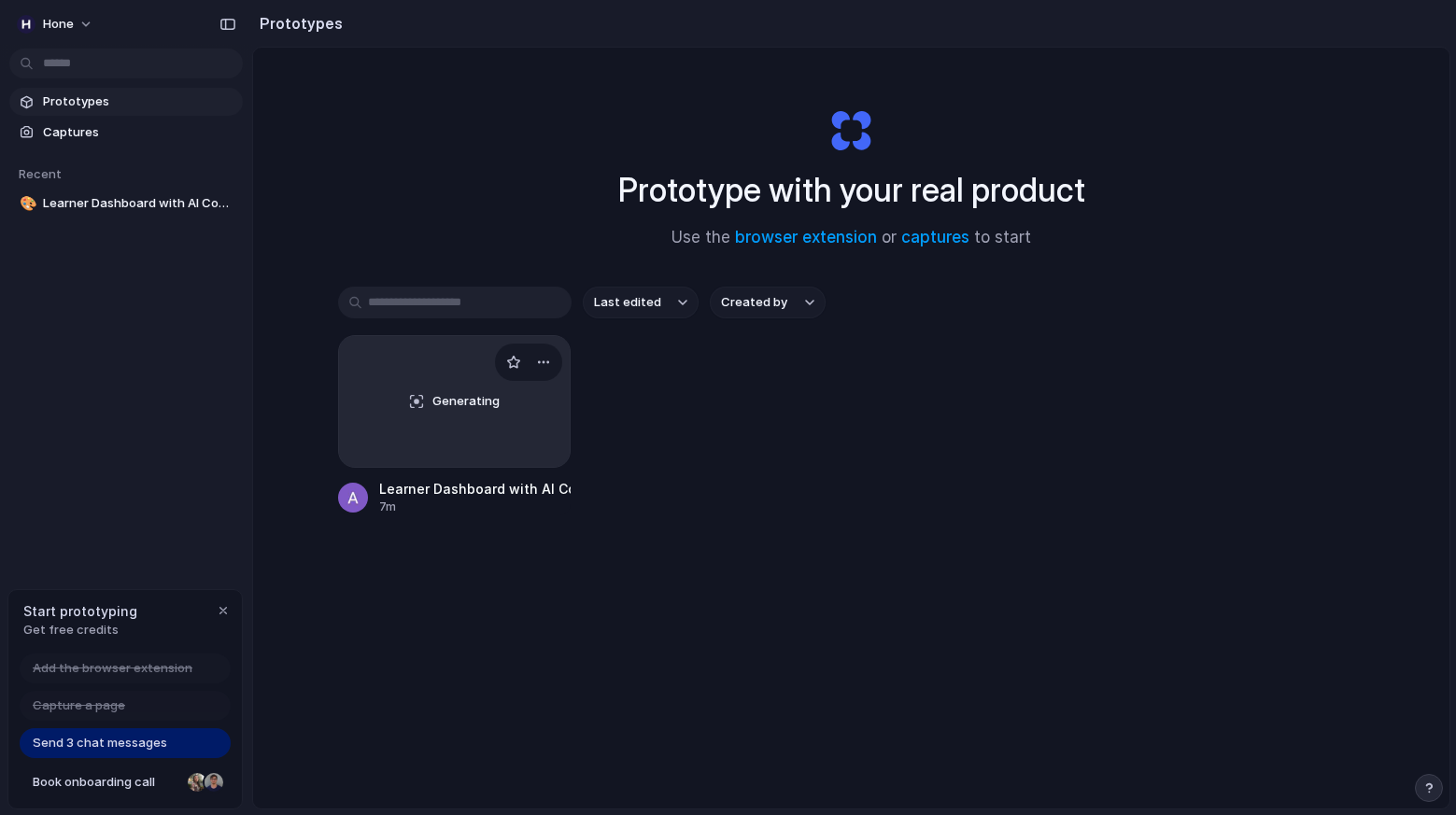
click at [446, 383] on div "Generating" at bounding box center [454, 402] width 231 height 131
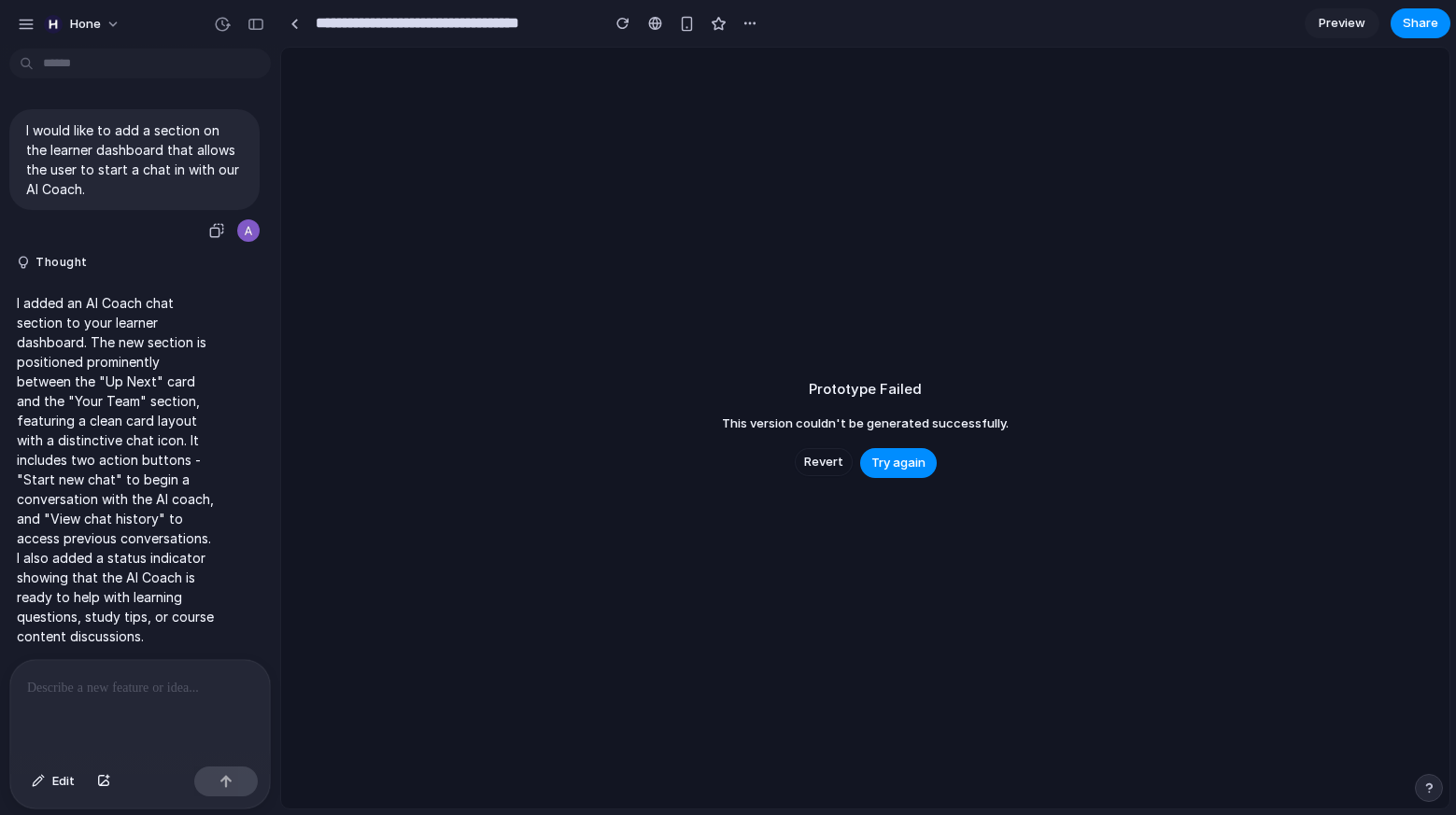
scroll to position [9, 0]
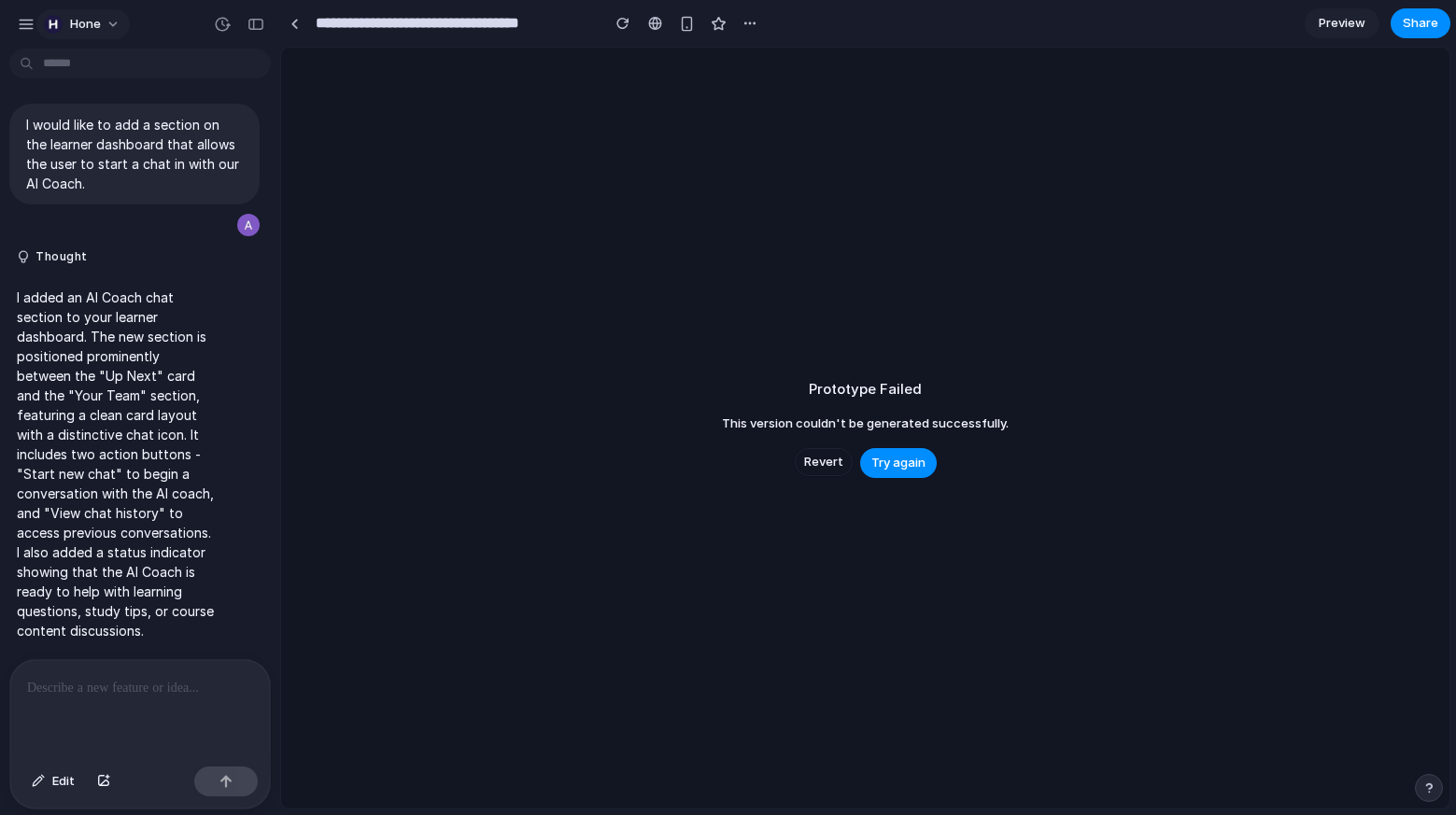
click at [82, 25] on span "Hone" at bounding box center [85, 24] width 31 height 19
click at [235, 33] on div "Settings Invite members Change theme Sign out" at bounding box center [728, 407] width 1456 height 815
click at [255, 24] on div "button" at bounding box center [255, 24] width 17 height 13
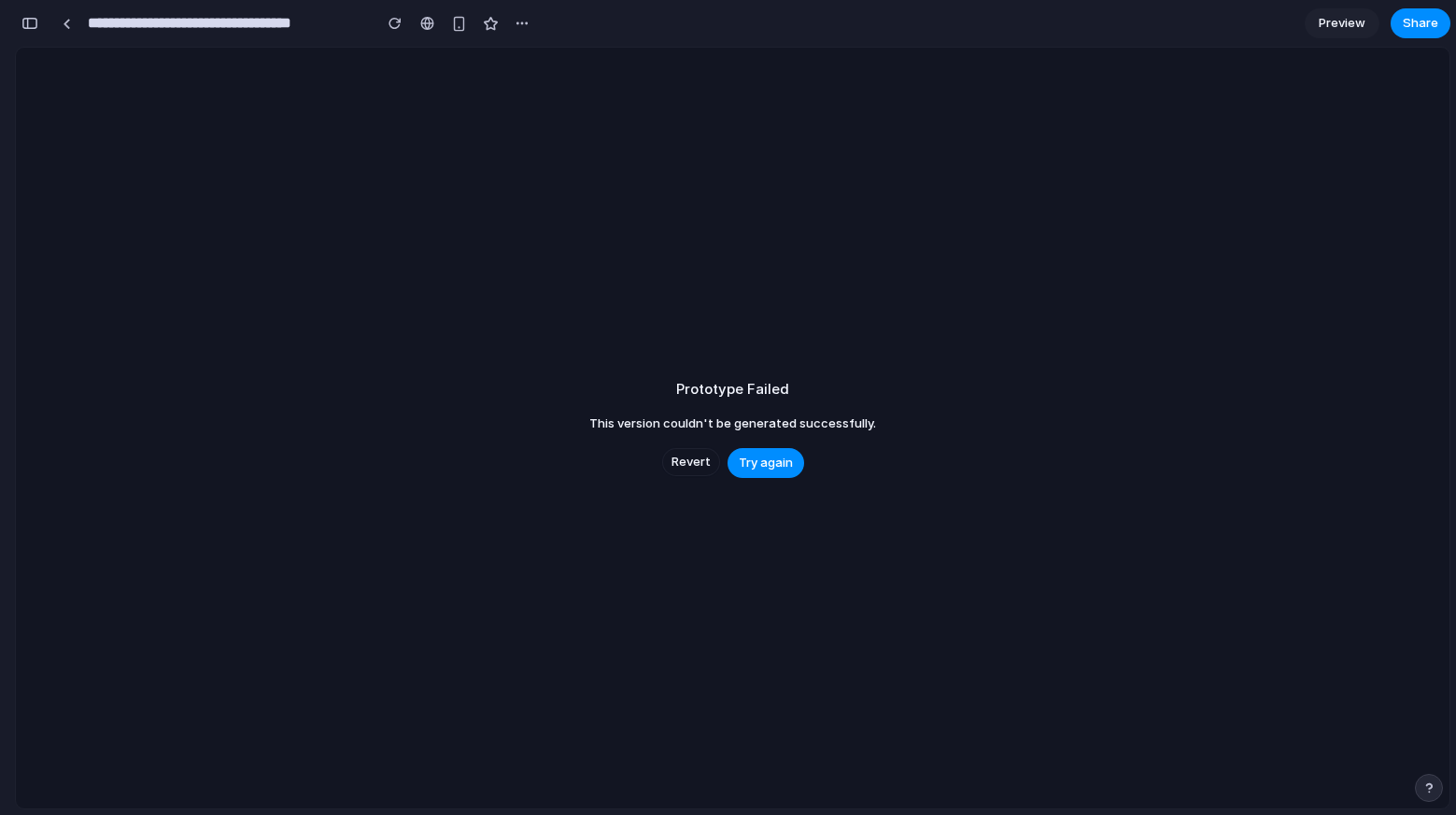
click at [255, 24] on input "**********" at bounding box center [225, 24] width 282 height 34
click at [74, 23] on link at bounding box center [67, 23] width 28 height 28
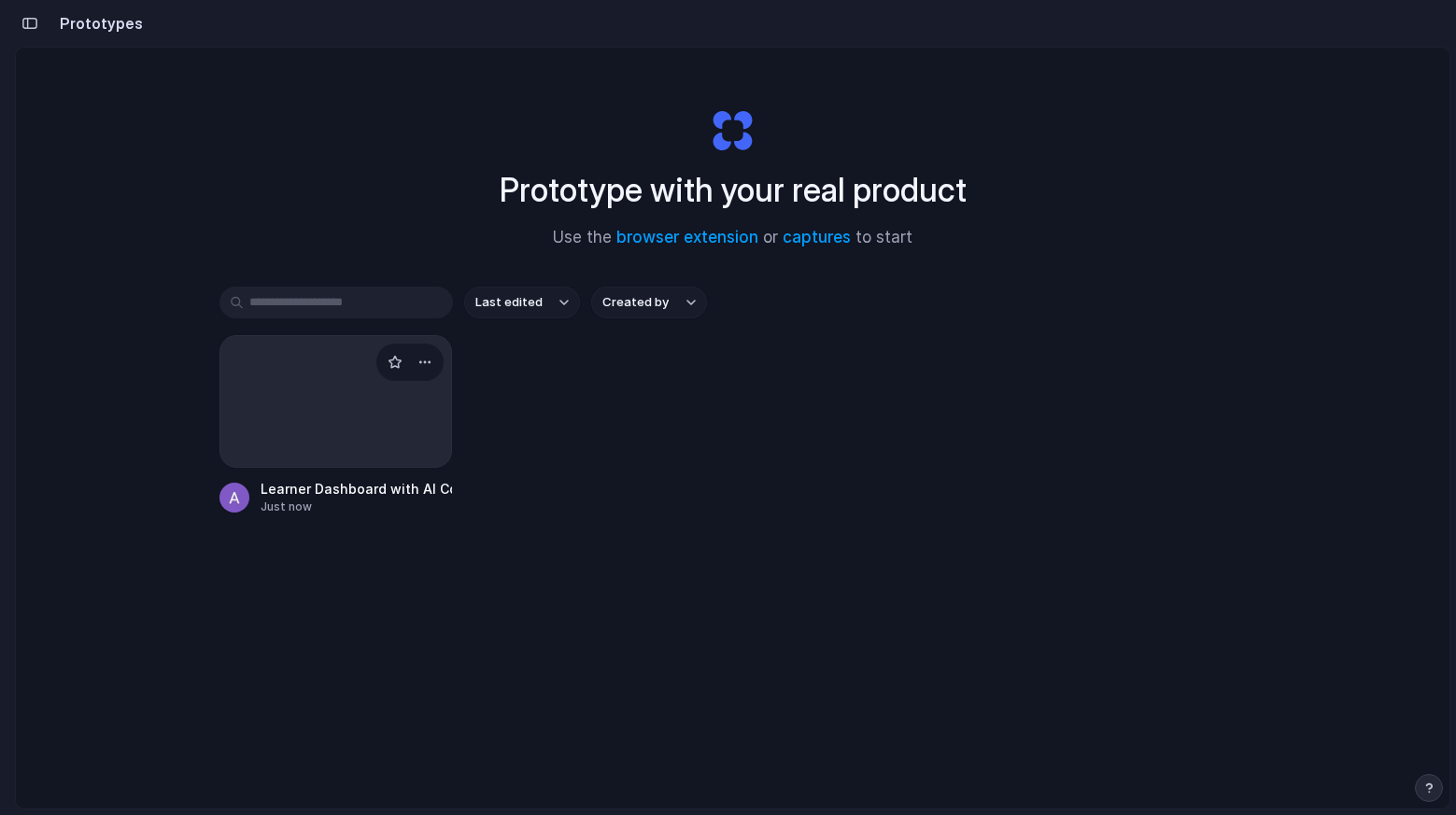
click at [327, 413] on div at bounding box center [336, 402] width 233 height 133
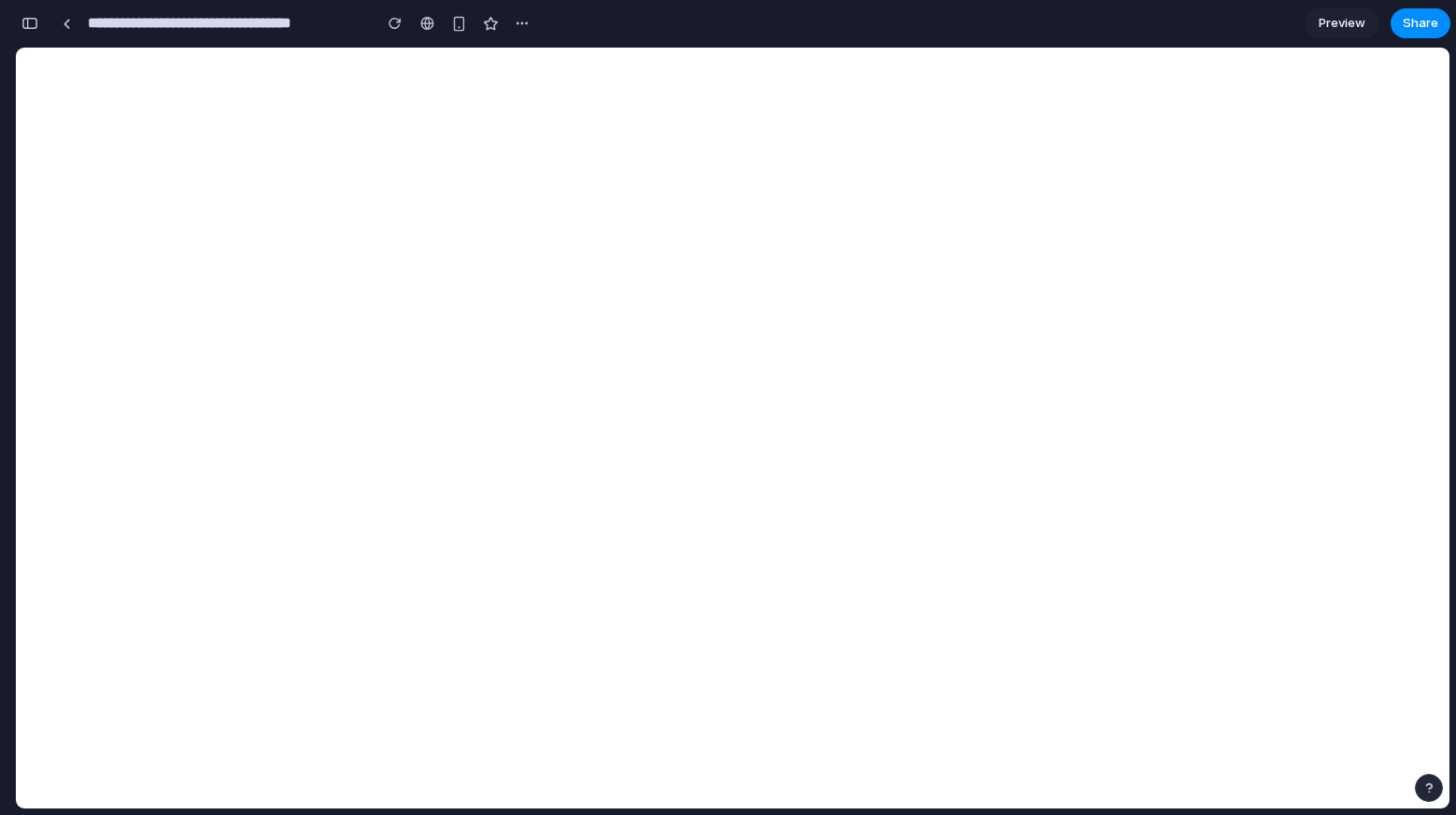
scroll to position [186, 0]
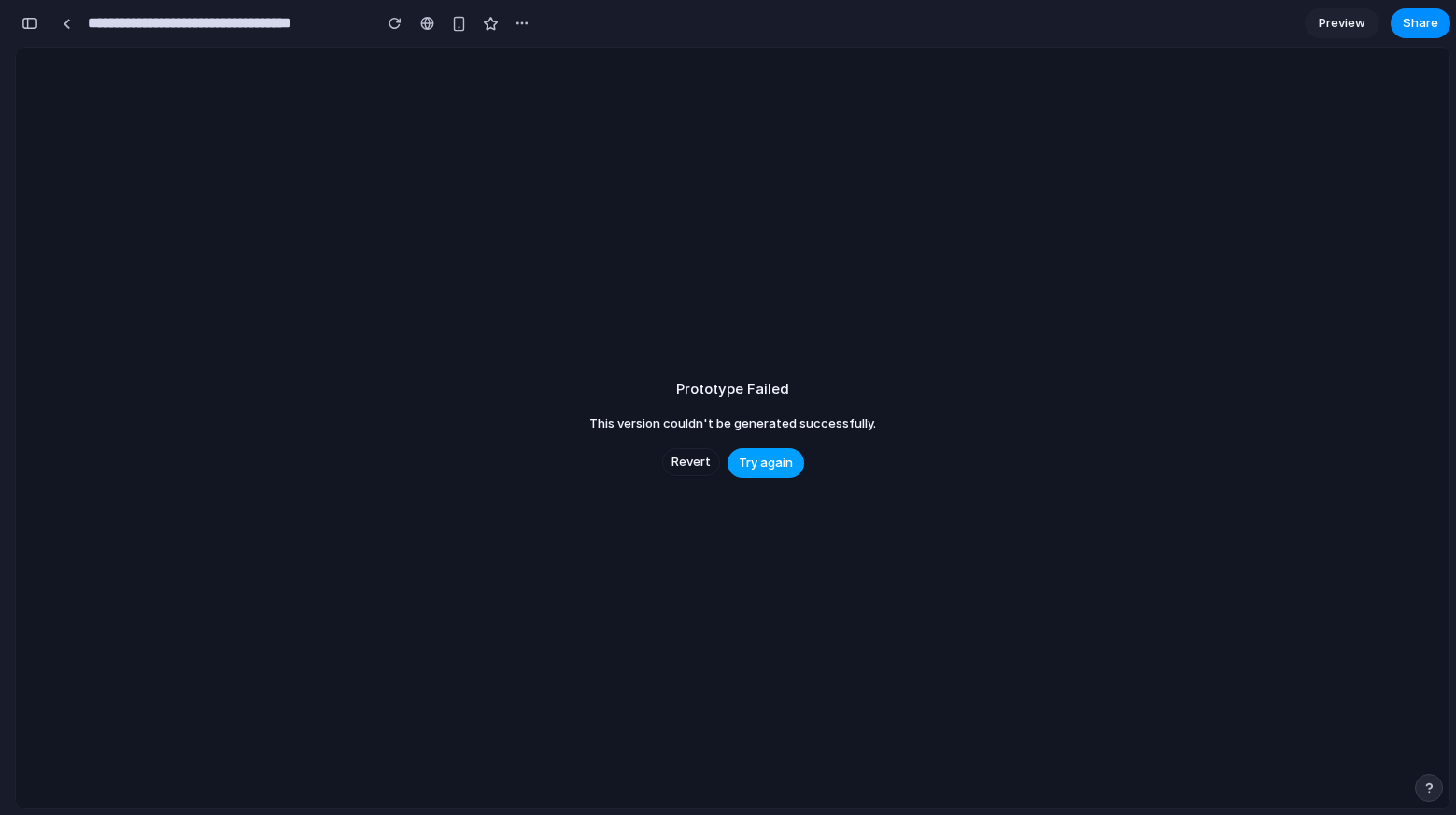
click at [760, 462] on span "Try again" at bounding box center [766, 463] width 55 height 19
click at [681, 462] on span "Revert" at bounding box center [690, 462] width 39 height 19
click at [758, 465] on span "Try again" at bounding box center [766, 463] width 55 height 19
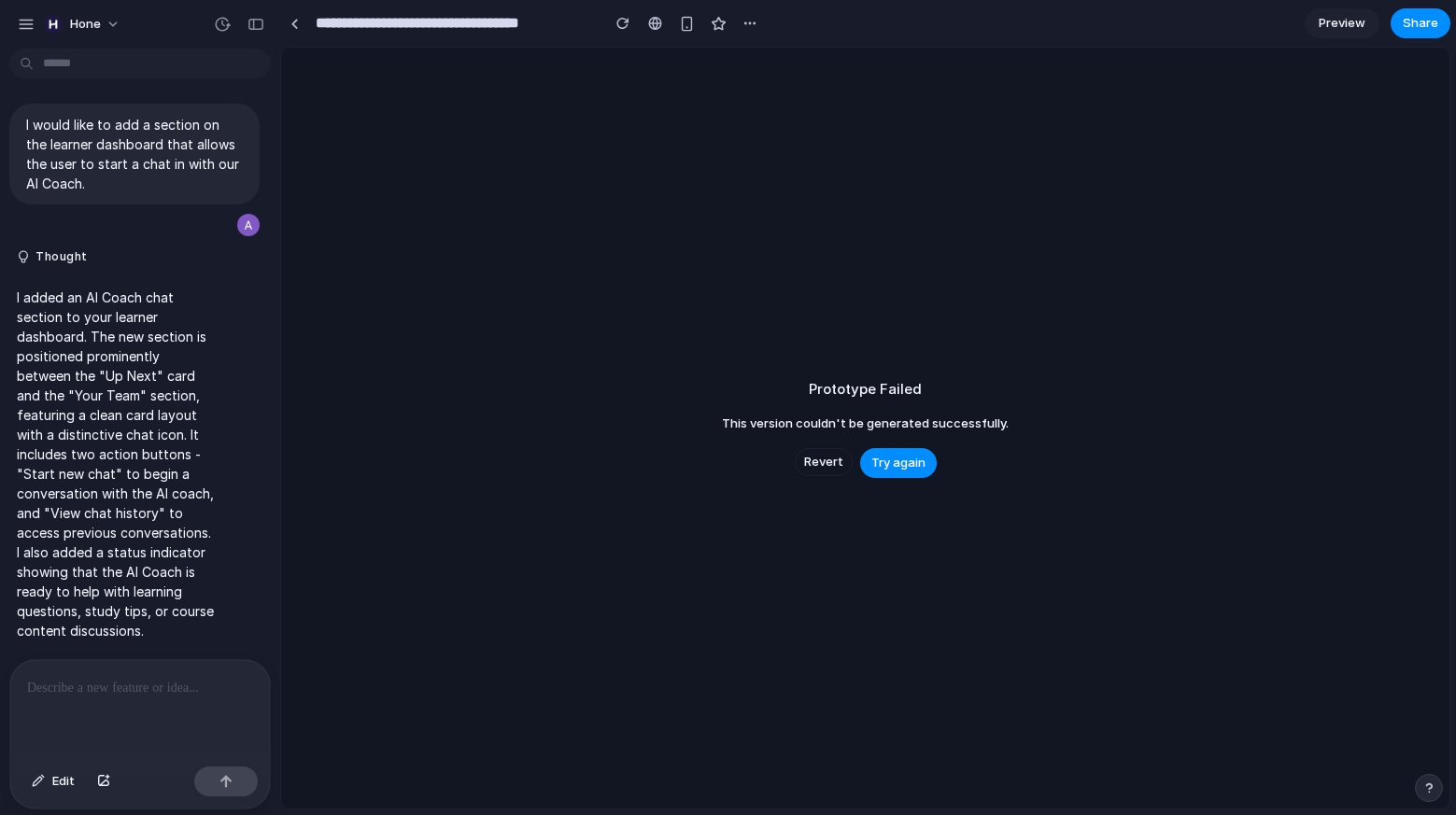
click at [133, 696] on p at bounding box center [140, 688] width 226 height 23
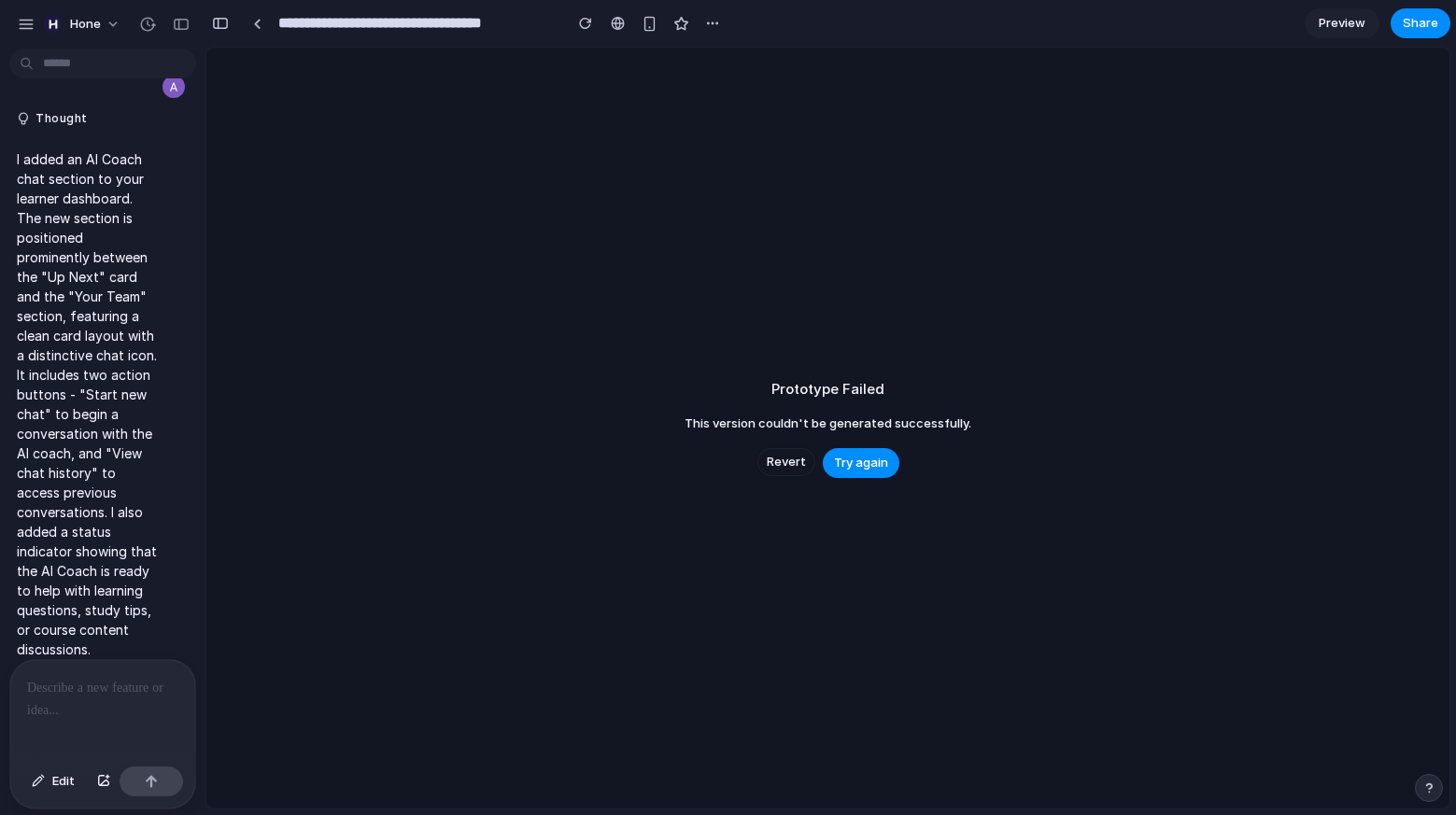
click at [16, 28] on div at bounding box center [8, 407] width 17 height 815
click at [76, 24] on span "Hone" at bounding box center [85, 24] width 31 height 19
click at [627, 520] on div "Settings Invite members Change theme Sign out" at bounding box center [728, 407] width 1456 height 815
click at [1340, 24] on span "Preview" at bounding box center [1342, 23] width 47 height 19
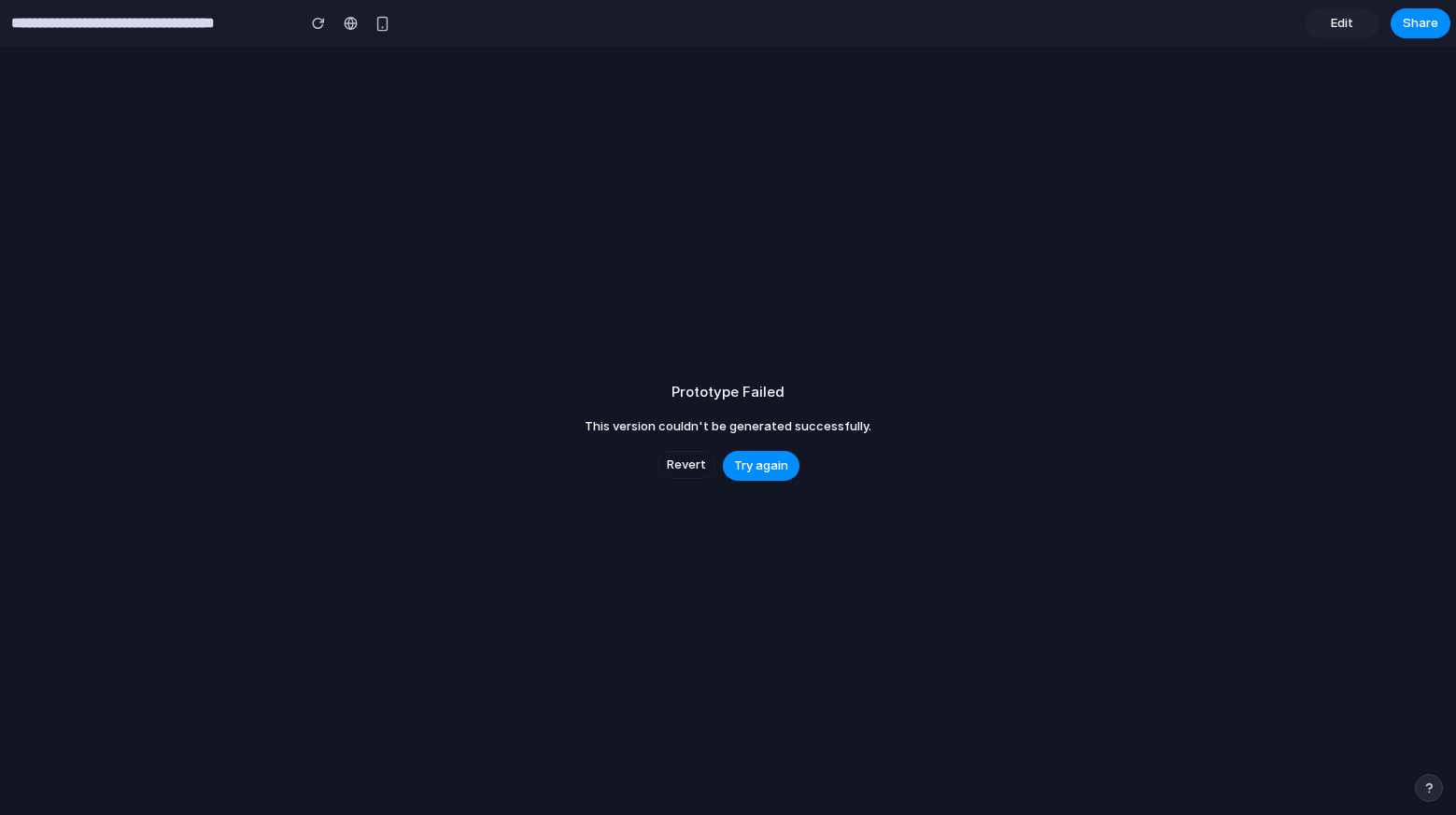
click at [761, 485] on div "Prototype Failed This version couldn't be generated successfully. Revert Try ag…" at bounding box center [728, 431] width 1456 height 768
click at [760, 465] on span "Try again" at bounding box center [761, 466] width 55 height 19
click at [1342, 23] on span "Edit" at bounding box center [1342, 23] width 23 height 19
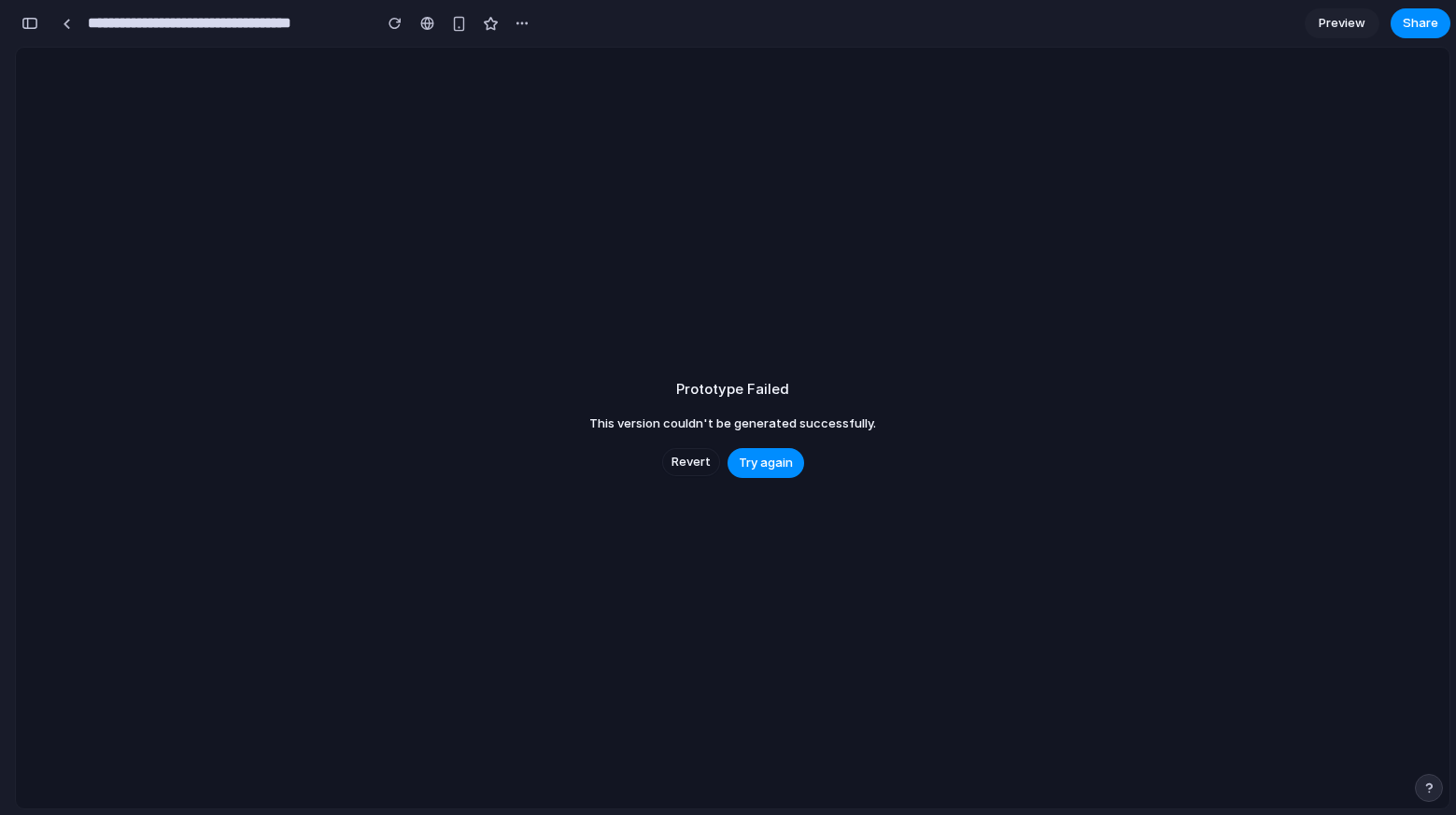
scroll to position [186, 0]
click at [1342, 23] on span "Preview" at bounding box center [1342, 23] width 47 height 19
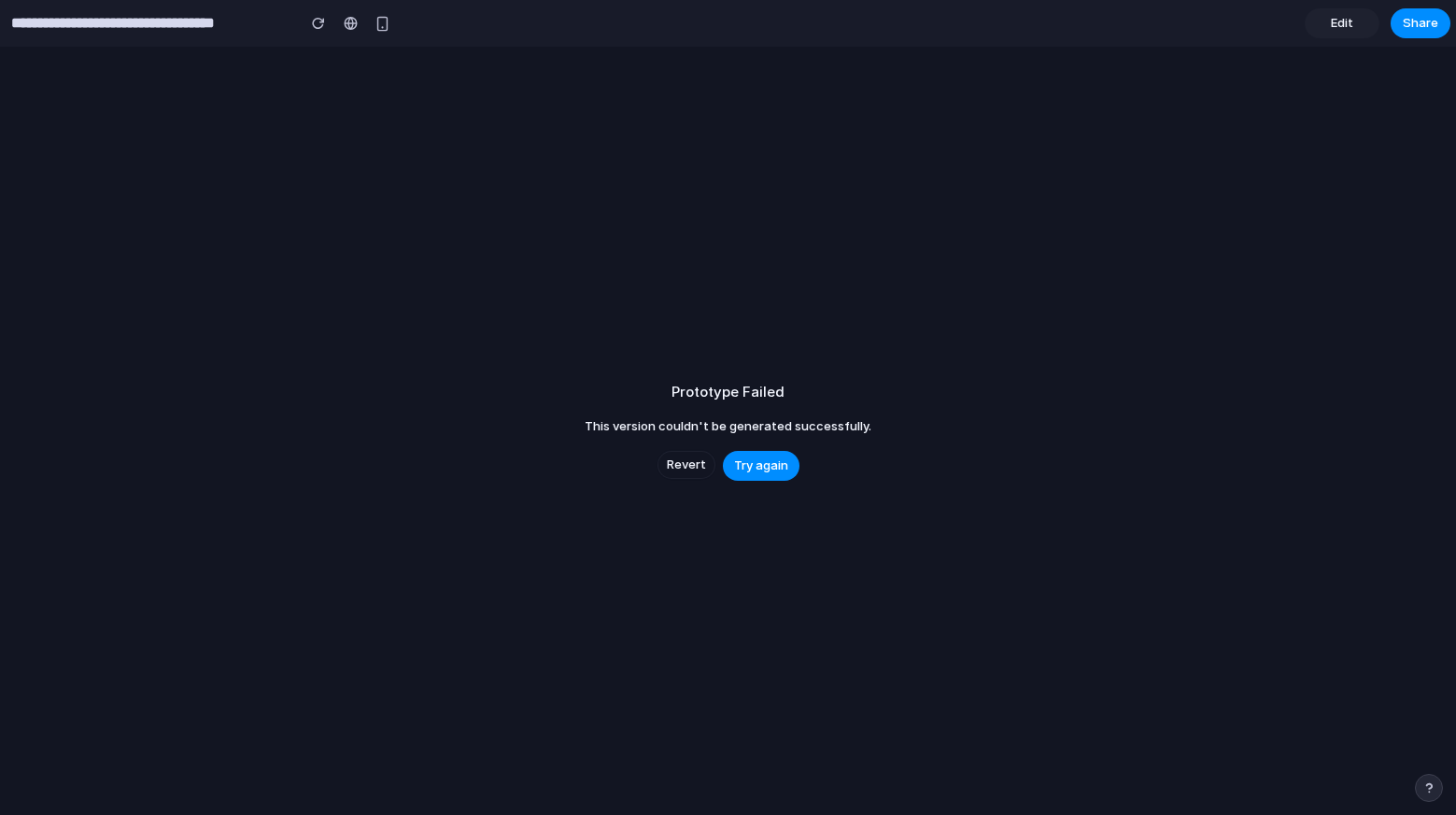
click at [180, 45] on section "**********" at bounding box center [725, 23] width 1450 height 47
click at [190, 18] on input "**********" at bounding box center [149, 24] width 282 height 34
click at [1422, 29] on span "Share" at bounding box center [1420, 23] width 36 height 19
click at [94, 10] on input "**********" at bounding box center [149, 24] width 282 height 34
click at [337, 12] on div at bounding box center [351, 23] width 28 height 28
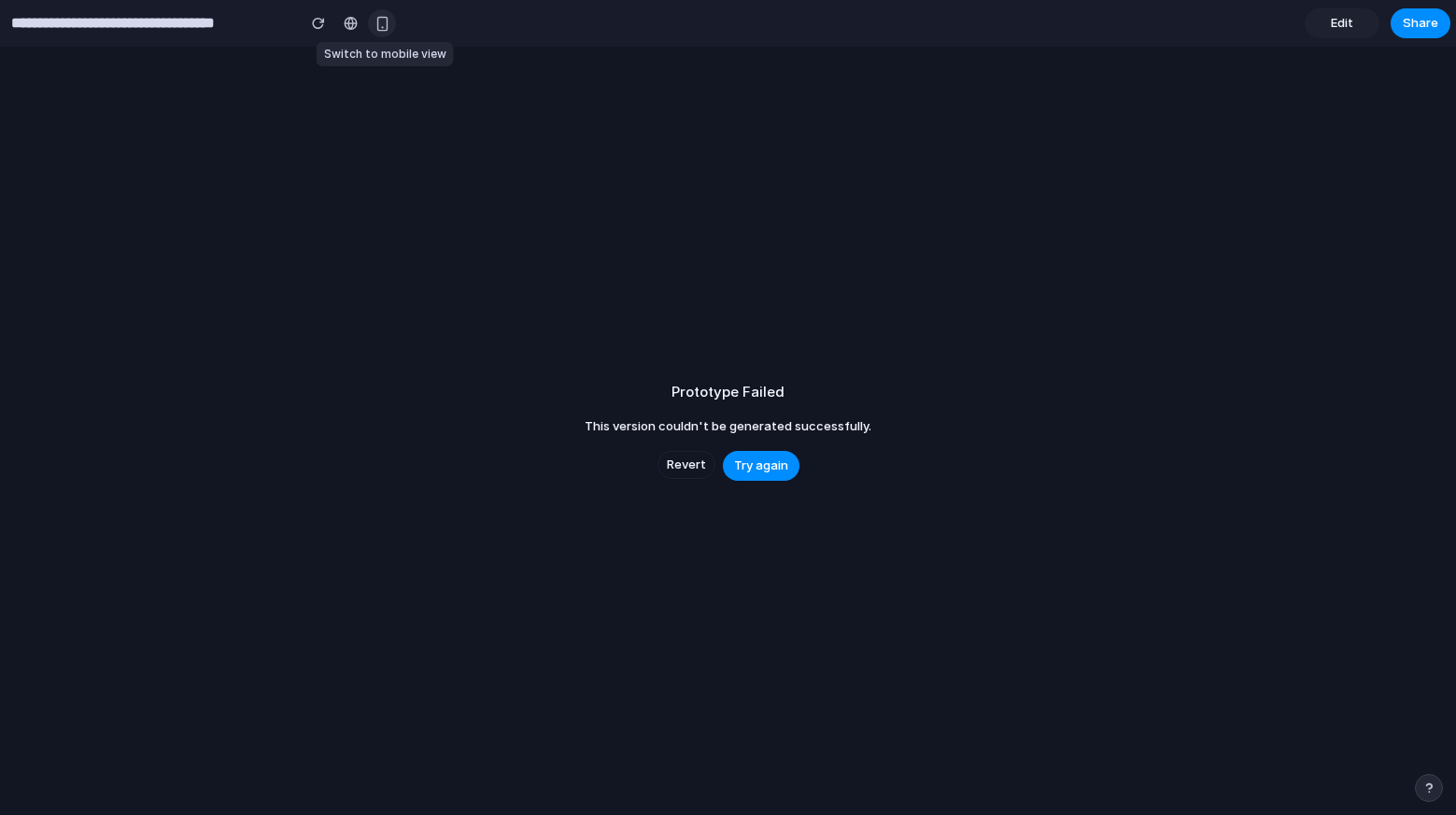
click at [382, 29] on div "button" at bounding box center [382, 24] width 16 height 16
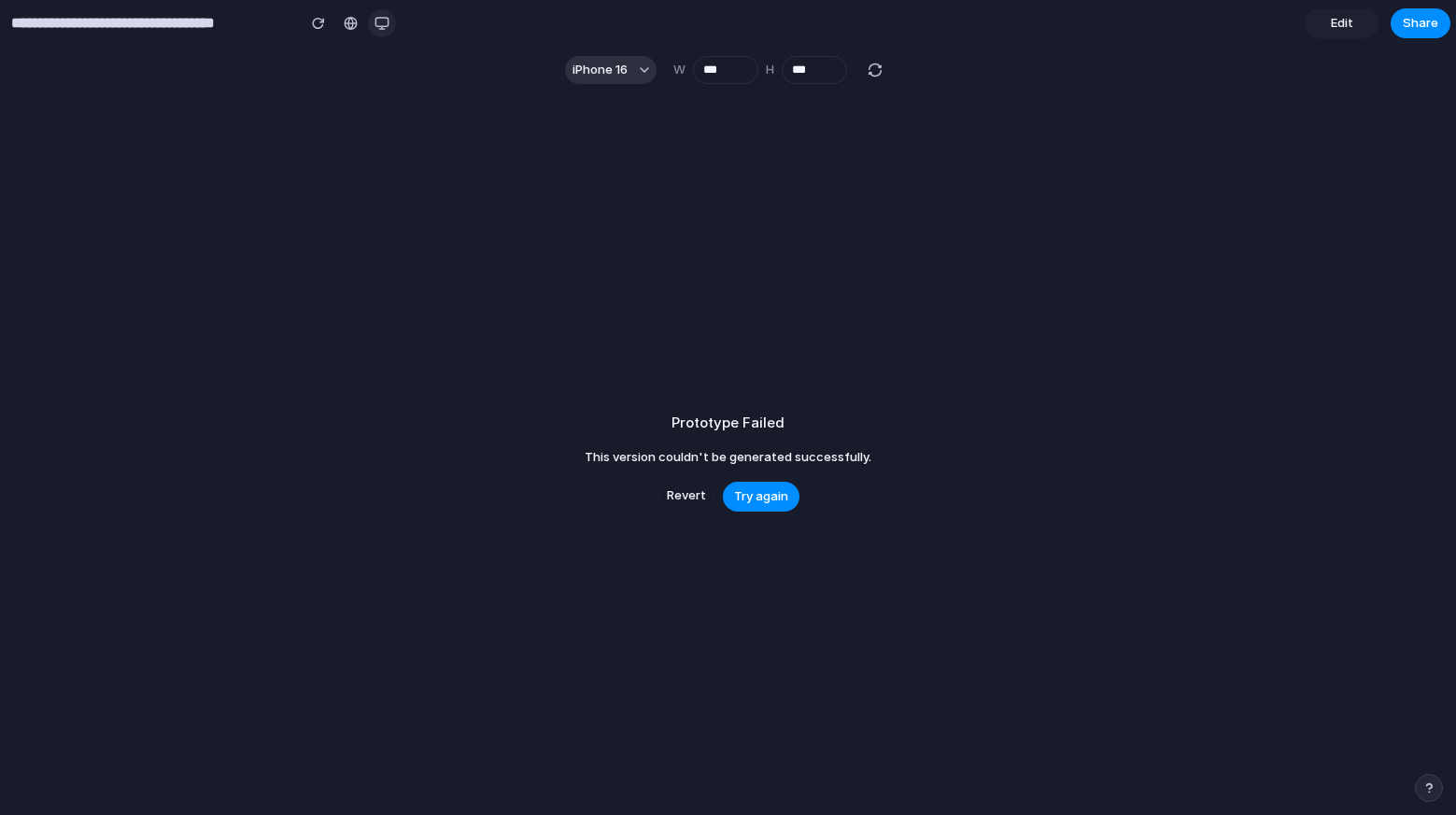
click at [379, 25] on div "button" at bounding box center [381, 23] width 15 height 15
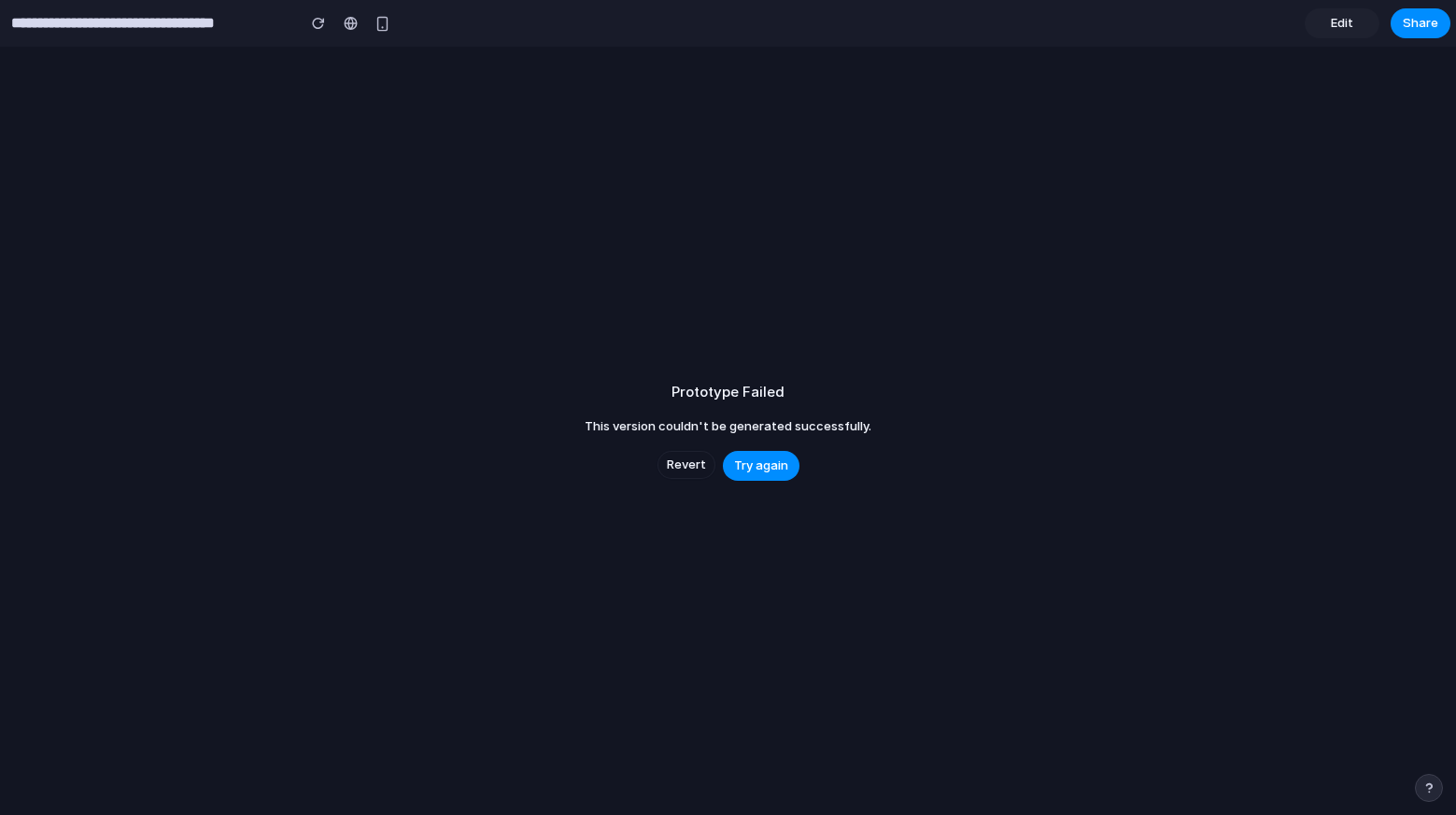
click at [86, 47] on div "Prototype Failed This version couldn't be generated successfully. Revert Try ag…" at bounding box center [728, 431] width 1456 height 768
click at [80, 24] on input "**********" at bounding box center [149, 24] width 282 height 34
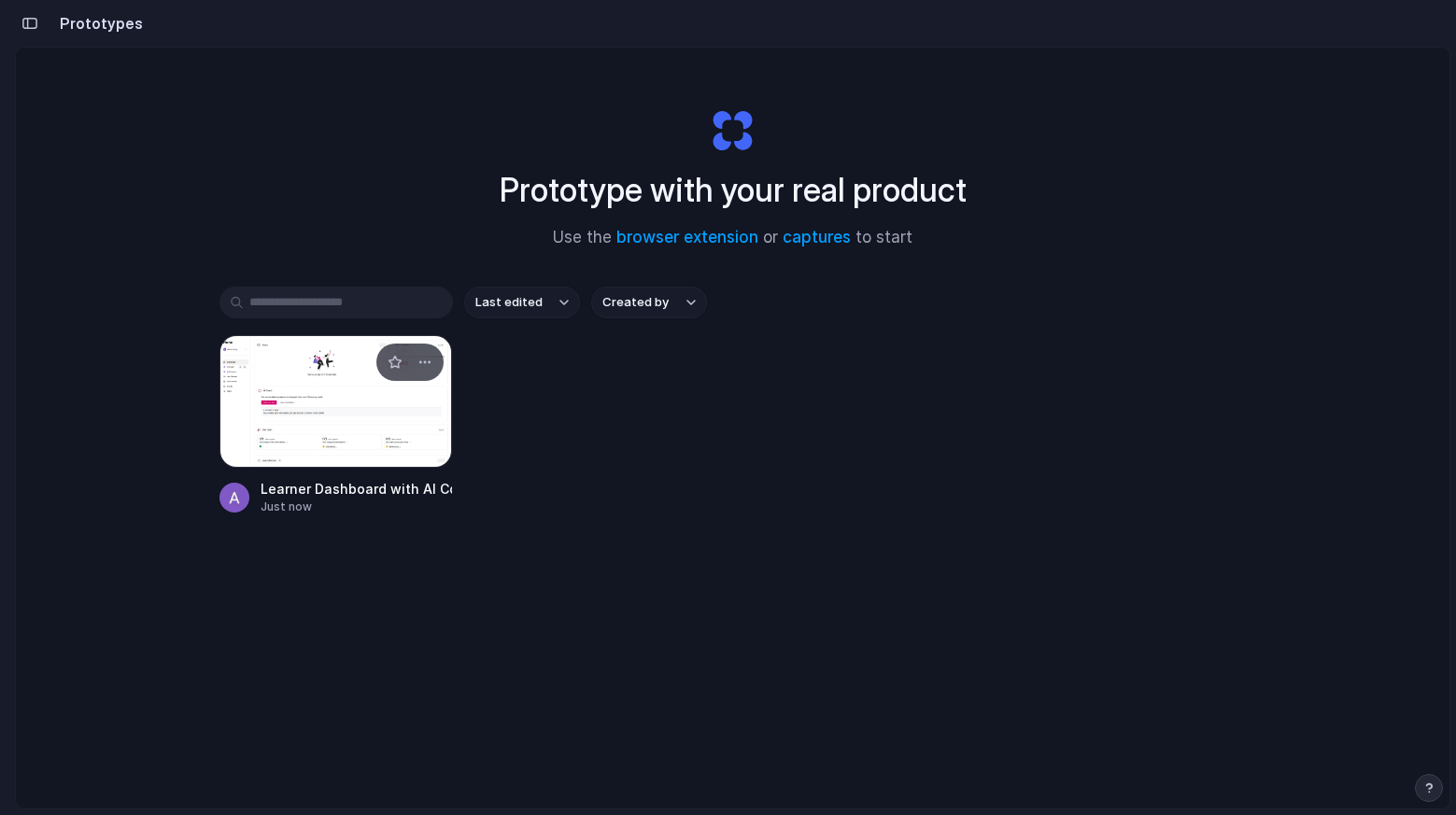
click at [314, 446] on div at bounding box center [336, 402] width 233 height 133
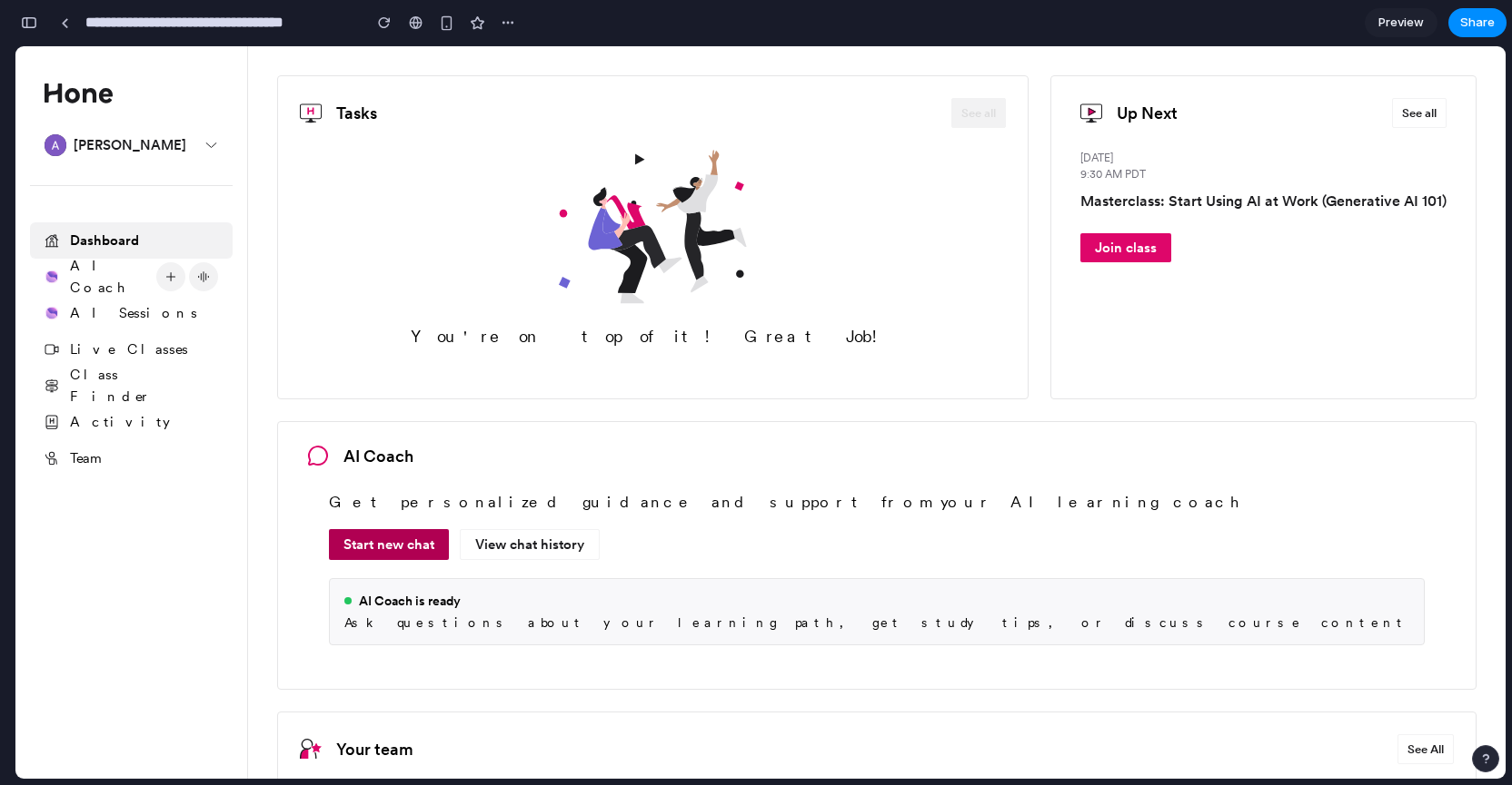
click at [398, 537] on div "Start new chat" at bounding box center [388, 545] width 120 height 31
click at [385, 540] on div "Start new chat" at bounding box center [388, 545] width 120 height 31
click at [586, 540] on div "View chat history" at bounding box center [529, 545] width 140 height 31
click at [554, 545] on div "View chat history" at bounding box center [529, 545] width 140 height 31
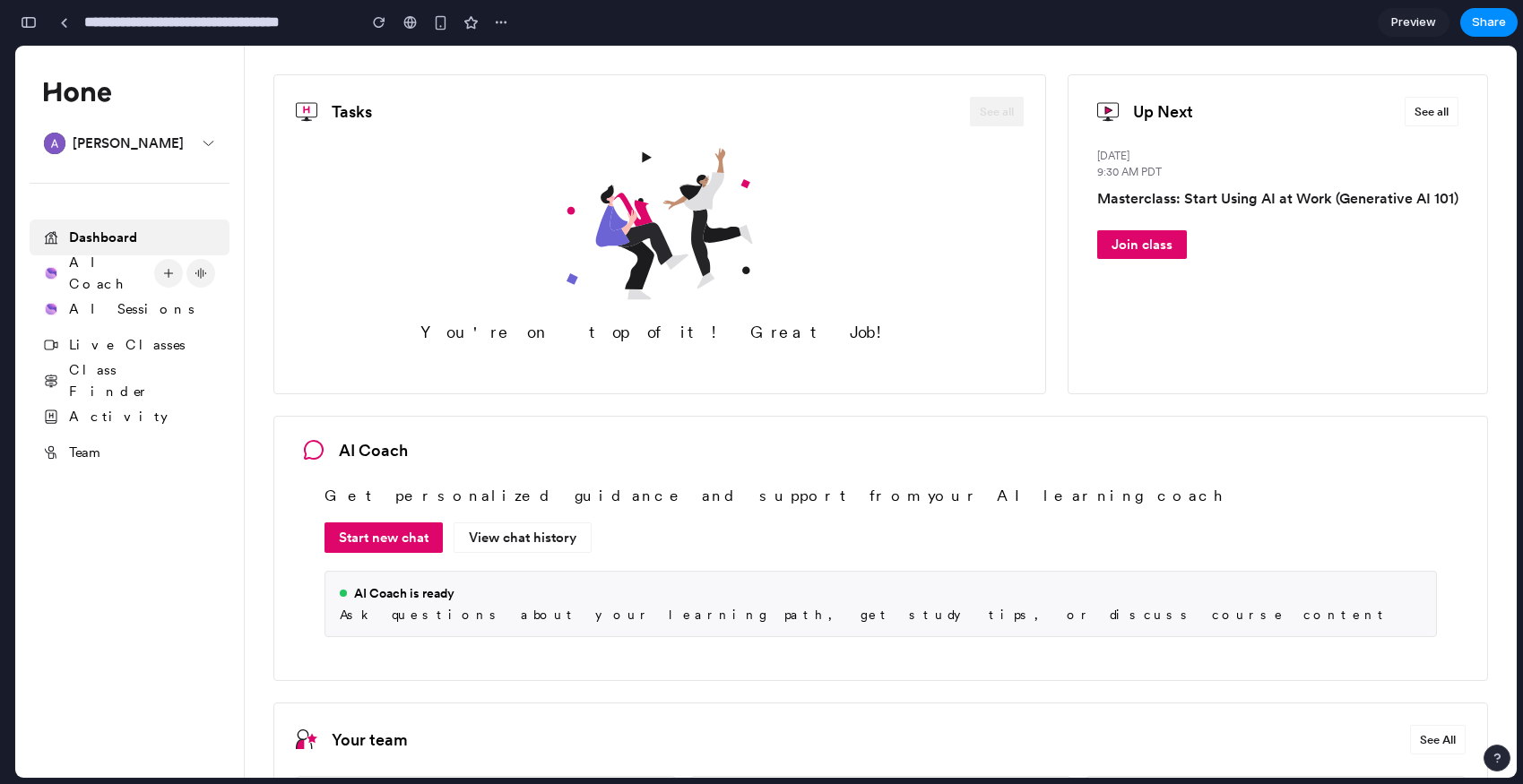
scroll to position [461, 0]
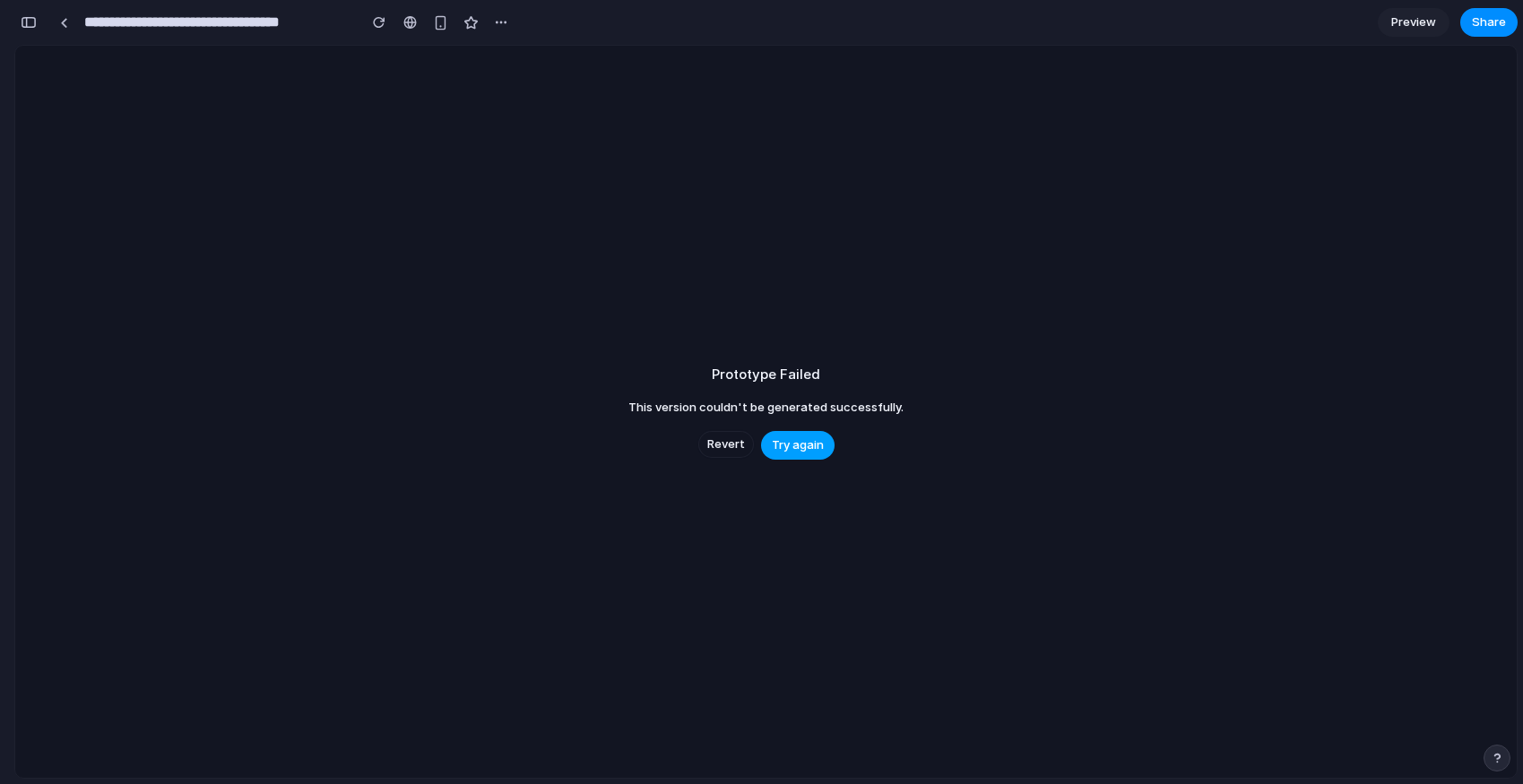
click at [790, 441] on span "Try again" at bounding box center [798, 445] width 52 height 18
click at [1396, 18] on span "Preview" at bounding box center [1412, 22] width 45 height 18
click at [121, 16] on input "**********" at bounding box center [143, 23] width 271 height 32
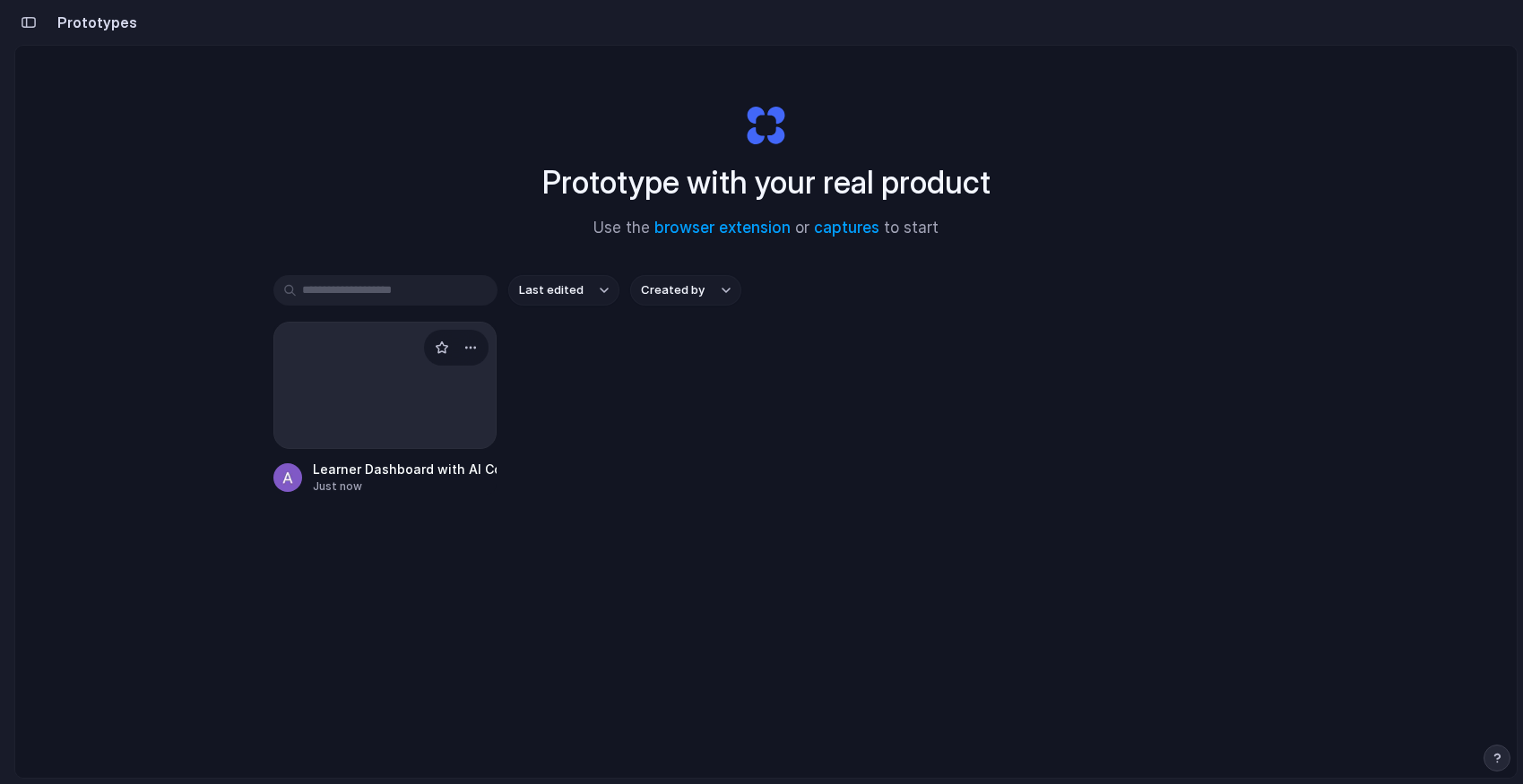
click at [395, 387] on div at bounding box center [385, 386] width 224 height 128
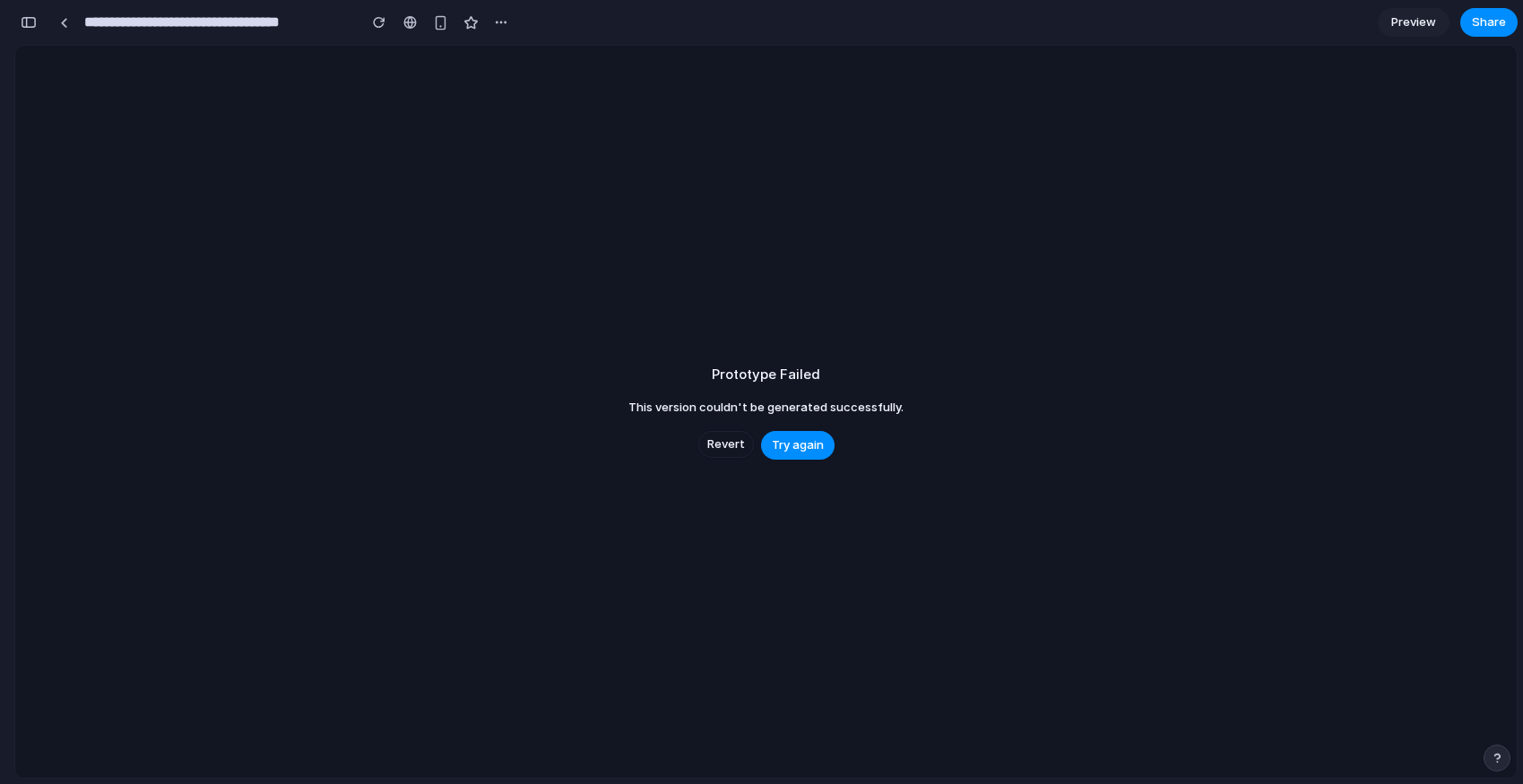
scroll to position [461, 0]
click at [804, 432] on button "Try again" at bounding box center [797, 445] width 73 height 29
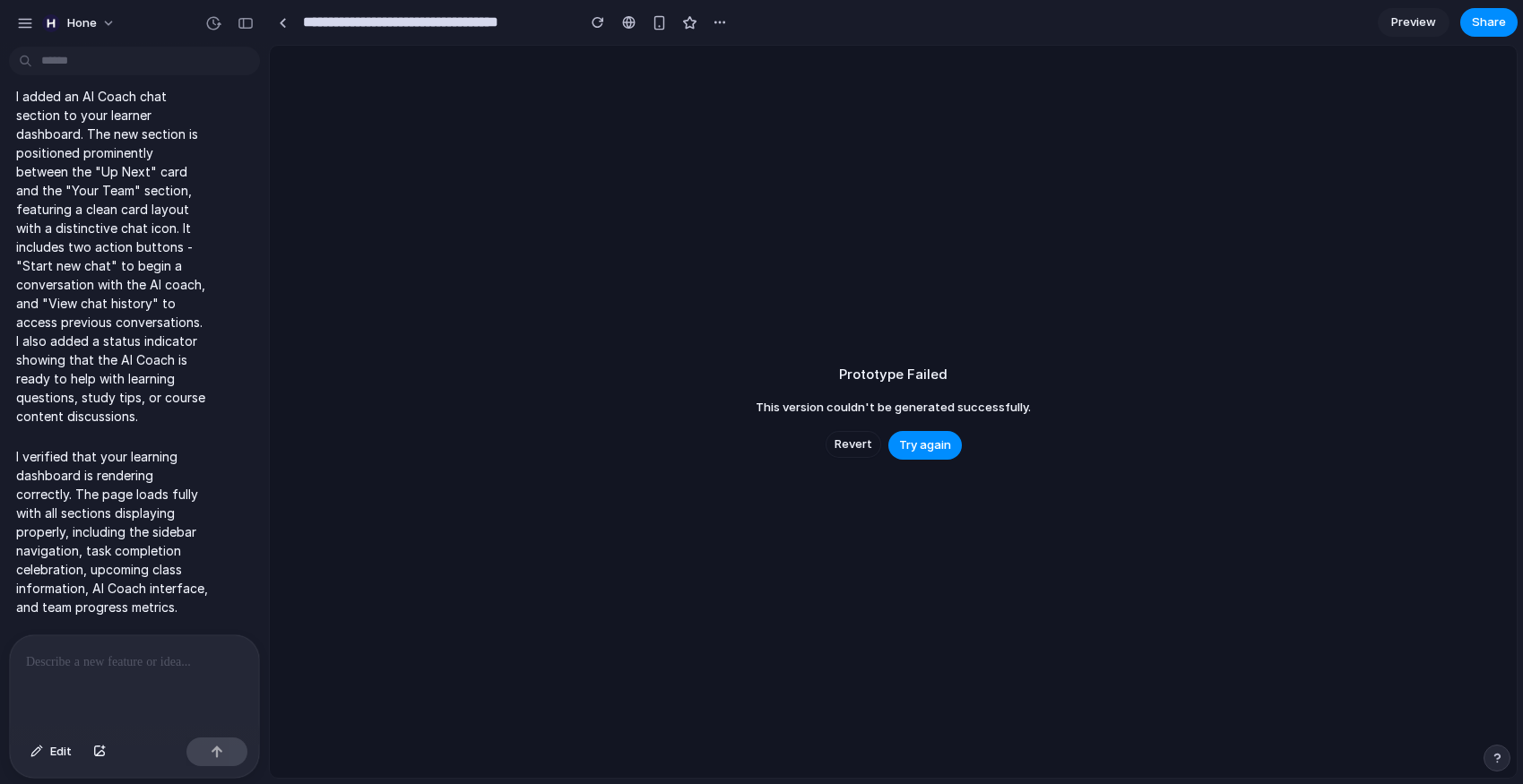
scroll to position [0, 0]
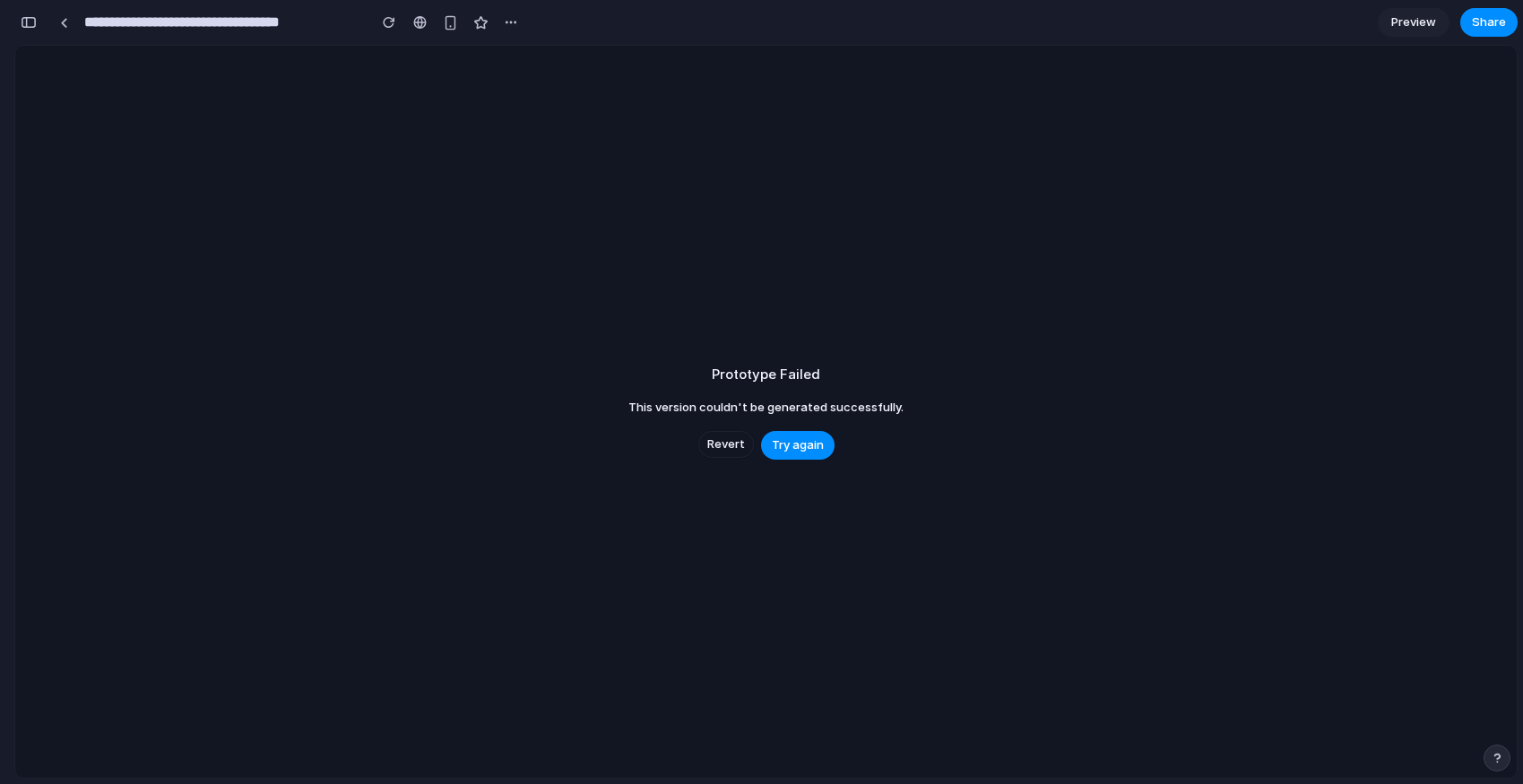
scroll to position [461, 0]
click at [729, 448] on span "Revert" at bounding box center [725, 444] width 37 height 18
click at [1408, 26] on span "Preview" at bounding box center [1412, 22] width 45 height 18
click at [721, 445] on span "Revert" at bounding box center [721, 447] width 37 height 18
click at [720, 430] on div "Prototype Failed This version couldn't be generated successfully. Revert Try ag…" at bounding box center [762, 414] width 1523 height 739
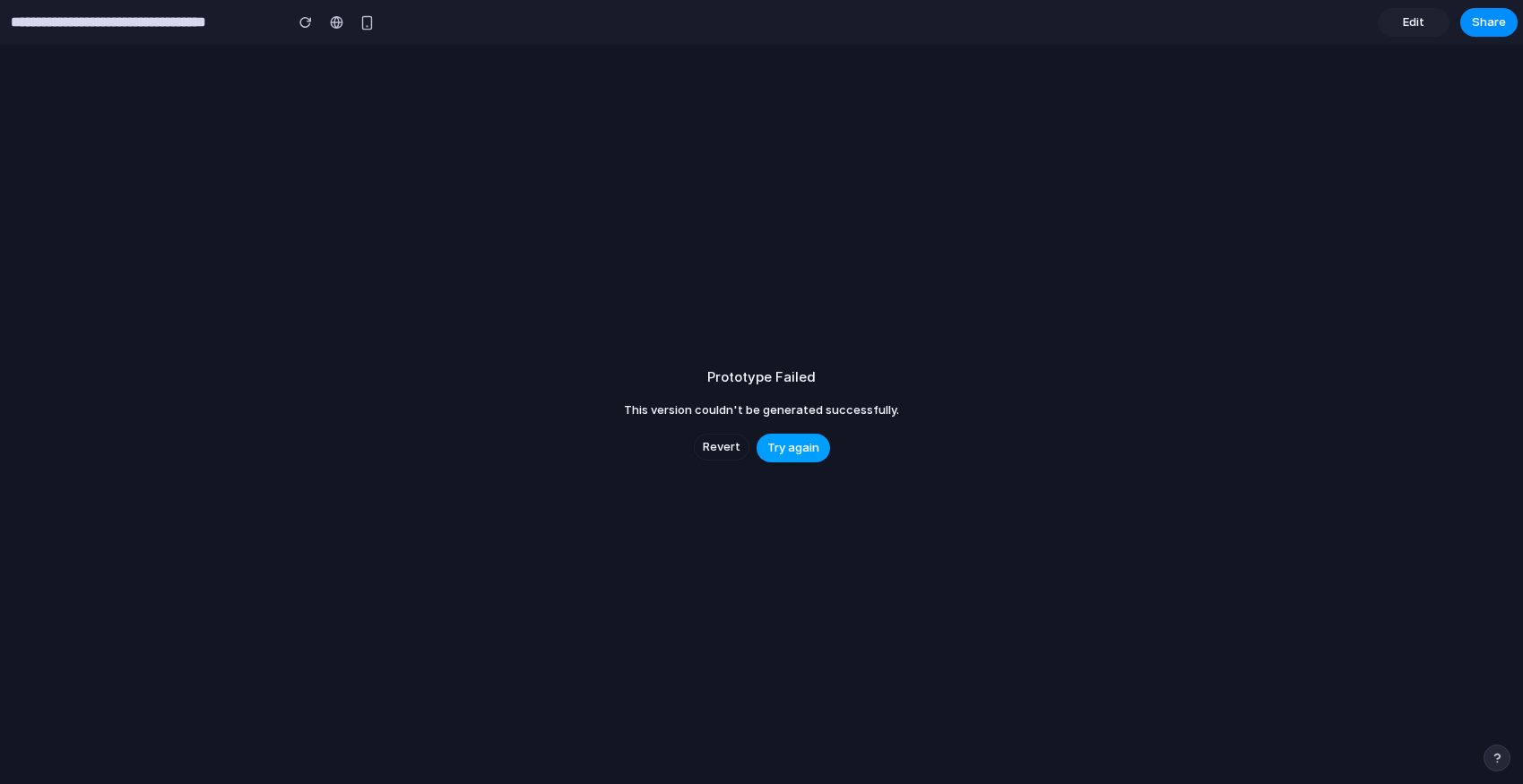
click at [800, 450] on span "Try again" at bounding box center [793, 448] width 52 height 18
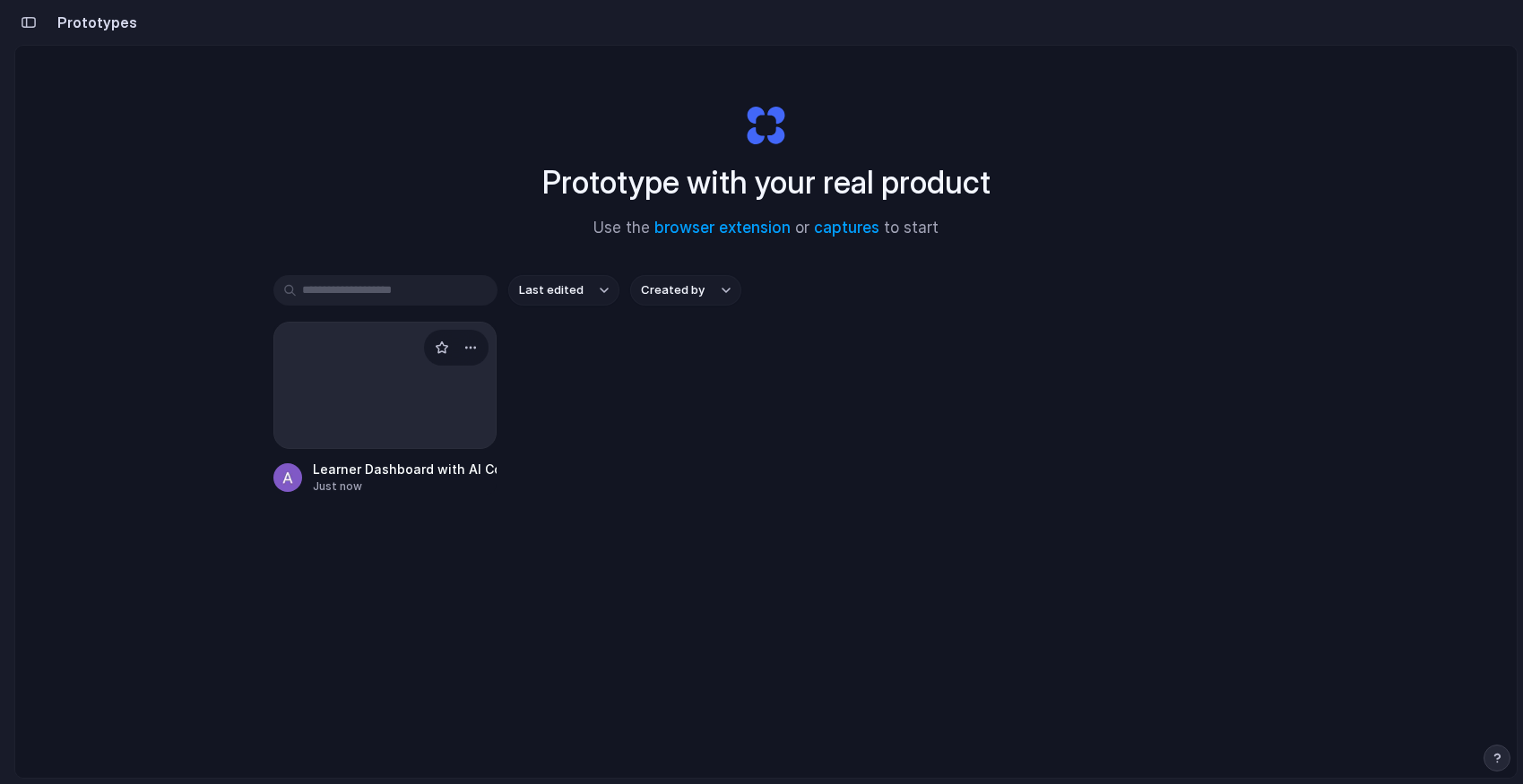
click at [384, 405] on div at bounding box center [385, 386] width 224 height 128
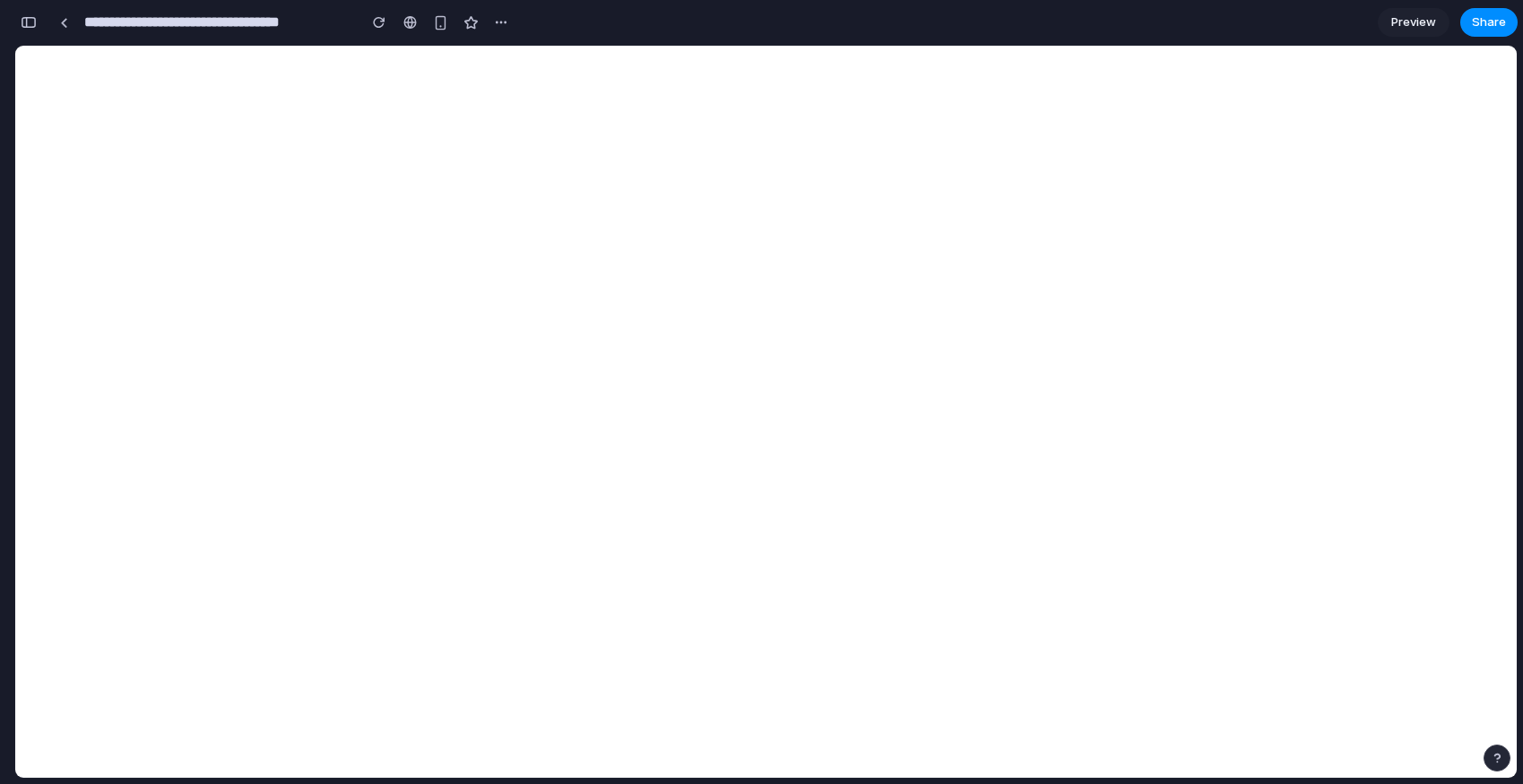
scroll to position [461, 0]
